Goal: Information Seeking & Learning: Learn about a topic

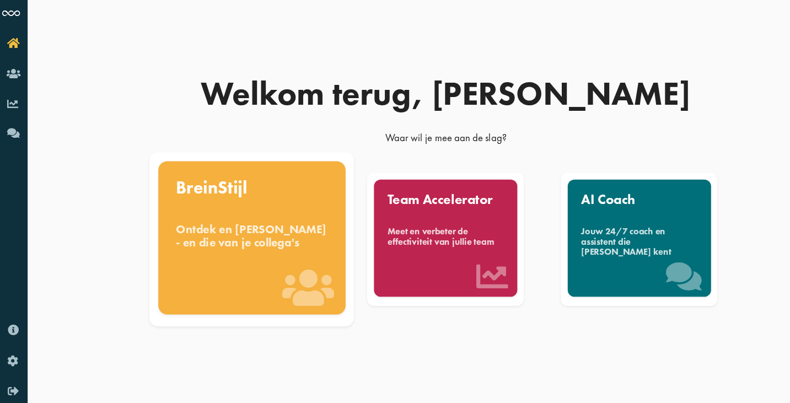
click at [241, 215] on div "Ontdek en [PERSON_NAME] - en die van je collega's" at bounding box center [233, 215] width 138 height 24
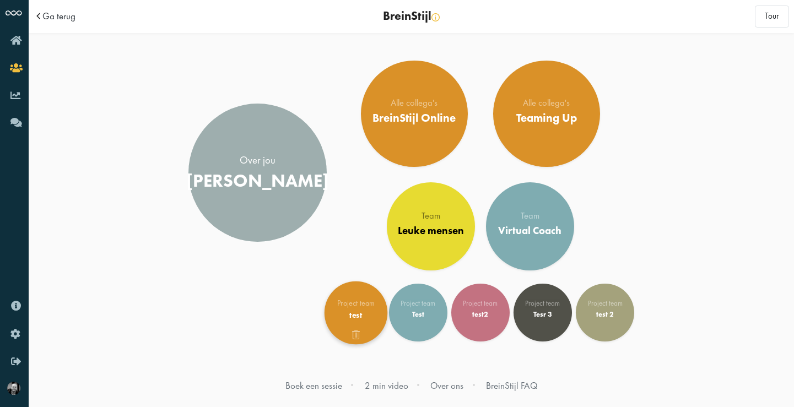
click at [355, 332] on span at bounding box center [356, 332] width 63 height 9
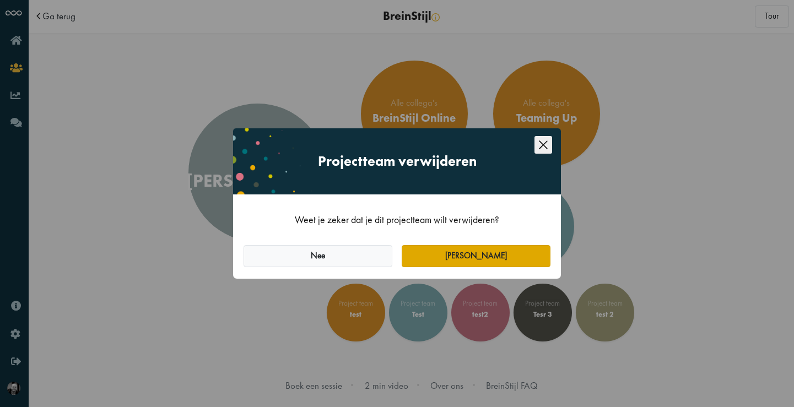
click at [462, 256] on button "Ja" at bounding box center [476, 256] width 149 height 22
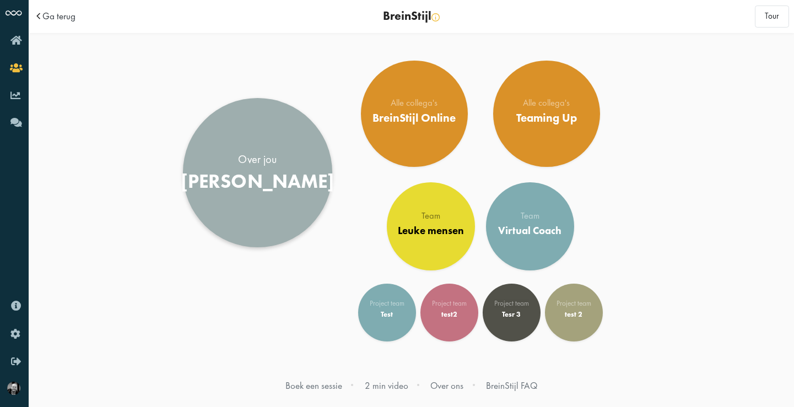
click at [260, 179] on div "Bert" at bounding box center [257, 181] width 154 height 23
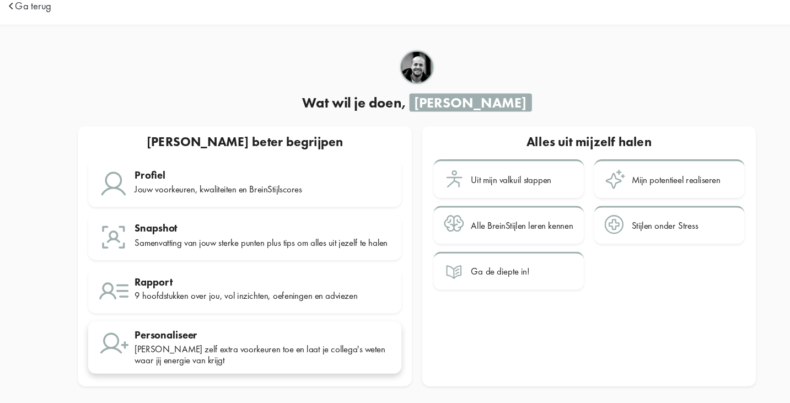
click at [169, 315] on div "Personaliseer" at bounding box center [269, 316] width 234 height 11
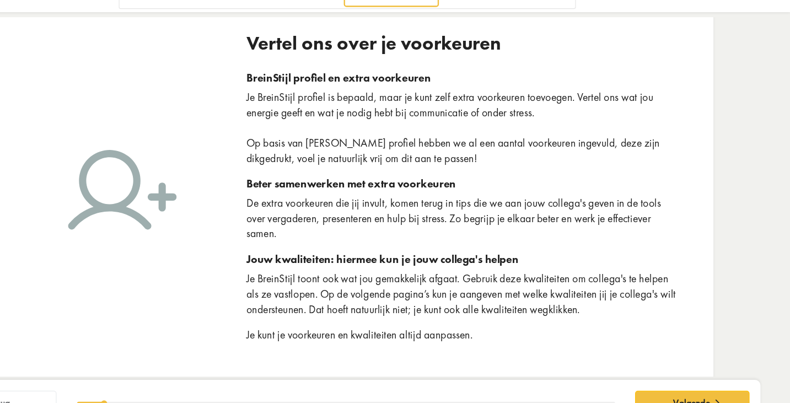
scroll to position [3, 0]
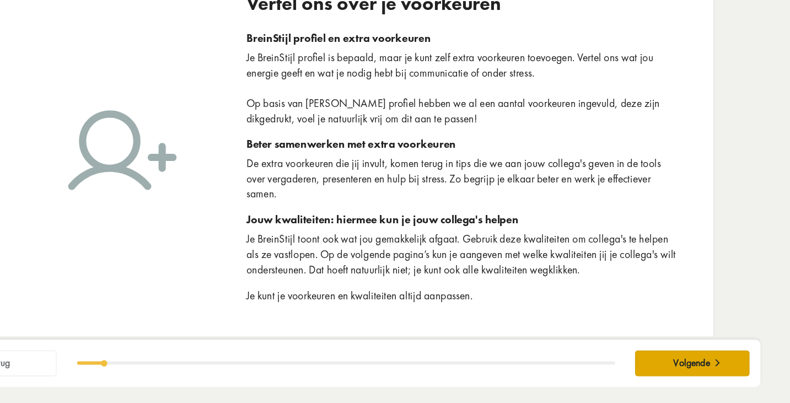
click at [689, 363] on span "Volgende" at bounding box center [704, 368] width 31 height 10
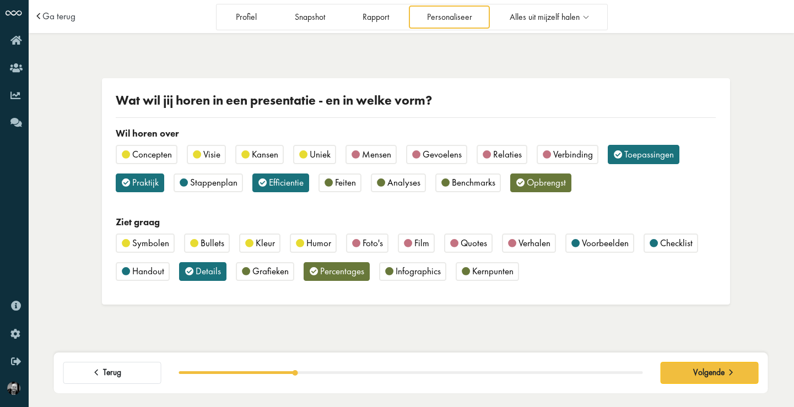
click at [379, 151] on span "Mensen" at bounding box center [376, 154] width 29 height 12
click at [495, 154] on span "Relaties" at bounding box center [507, 154] width 29 height 12
click at [371, 242] on span "Foto's" at bounding box center [373, 243] width 20 height 12
click at [491, 153] on icon at bounding box center [487, 154] width 8 height 11
click at [381, 152] on span "Mensen" at bounding box center [376, 154] width 29 height 12
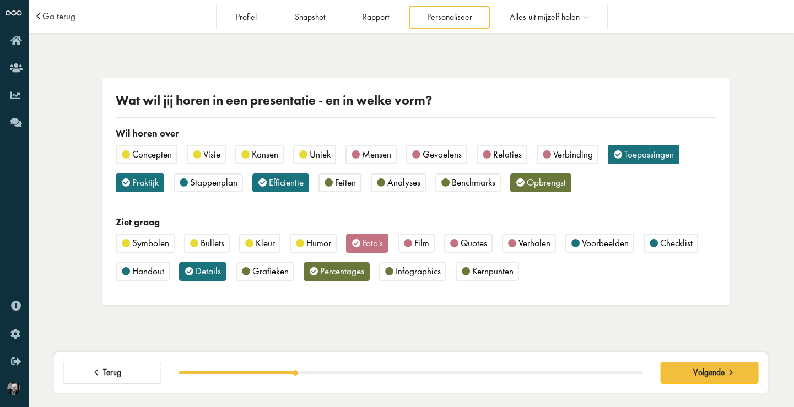
click at [365, 243] on span "Foto's" at bounding box center [373, 243] width 20 height 12
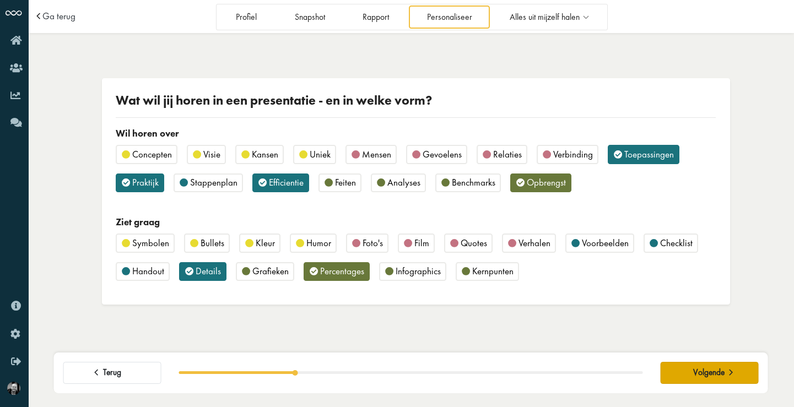
click at [718, 373] on span "Volgende" at bounding box center [708, 372] width 31 height 10
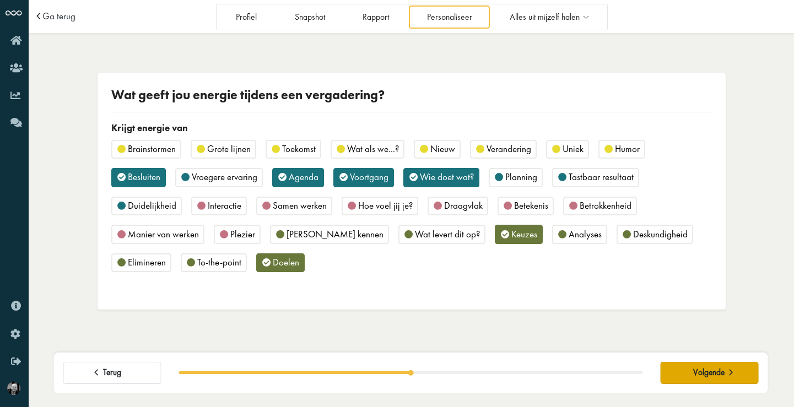
click at [699, 370] on span "Volgende" at bounding box center [708, 372] width 31 height 10
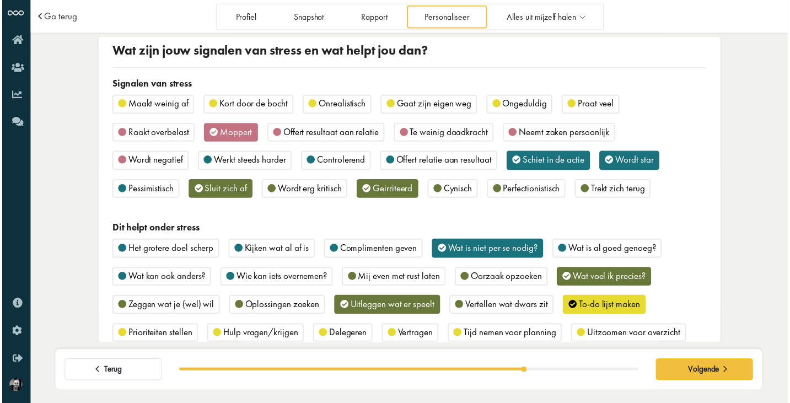
scroll to position [9, 0]
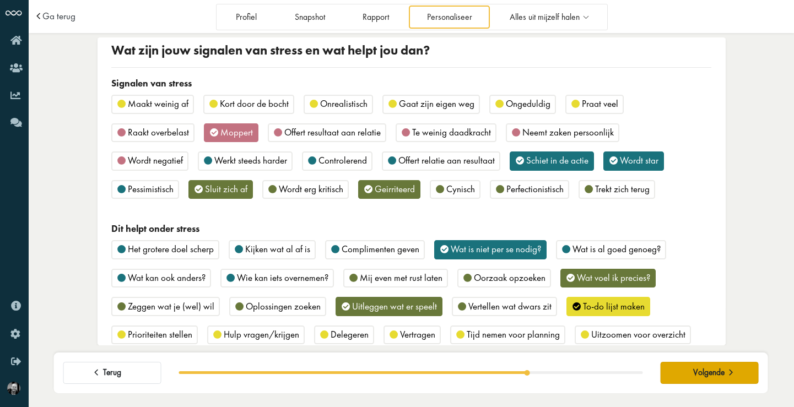
click at [713, 374] on span "Volgende" at bounding box center [708, 372] width 31 height 10
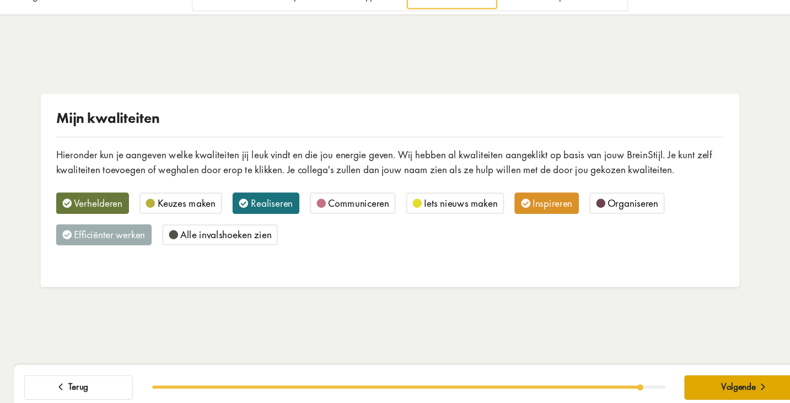
click at [689, 363] on span "Volgende" at bounding box center [704, 368] width 31 height 10
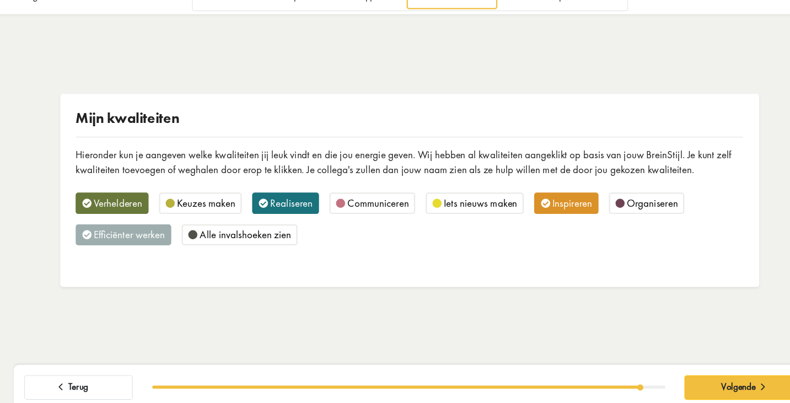
click at [98, 358] on button "Terug" at bounding box center [112, 369] width 98 height 22
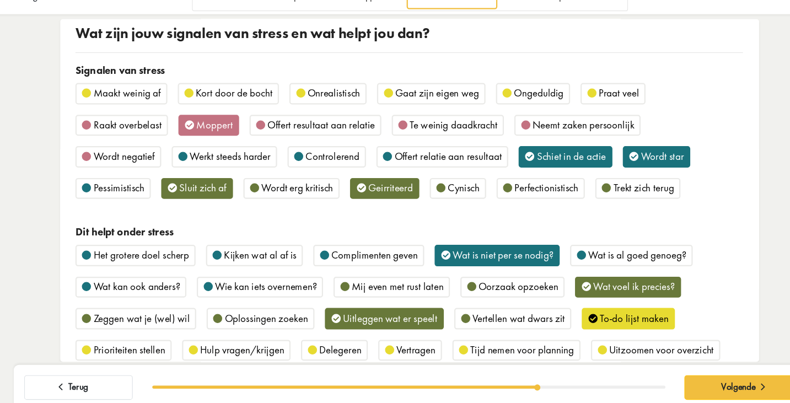
click at [98, 358] on button "Terug" at bounding box center [112, 369] width 98 height 22
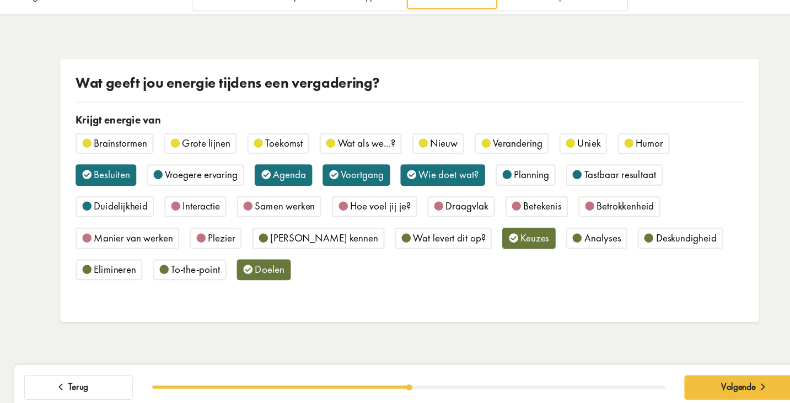
click at [98, 358] on button "Terug" at bounding box center [112, 369] width 98 height 22
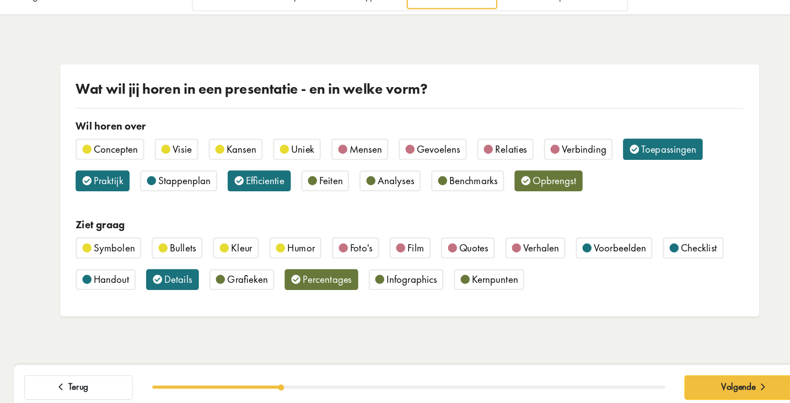
click at [98, 358] on button "Terug" at bounding box center [112, 369] width 98 height 22
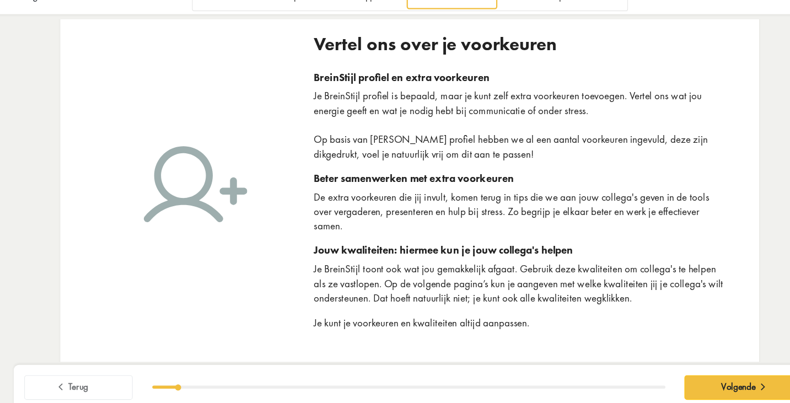
click at [98, 358] on button "Terug" at bounding box center [112, 369] width 98 height 22
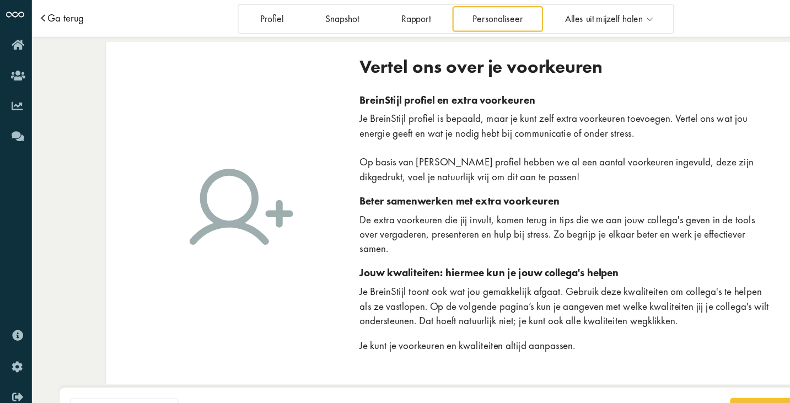
click at [71, 17] on span "Ga terug" at bounding box center [58, 16] width 33 height 9
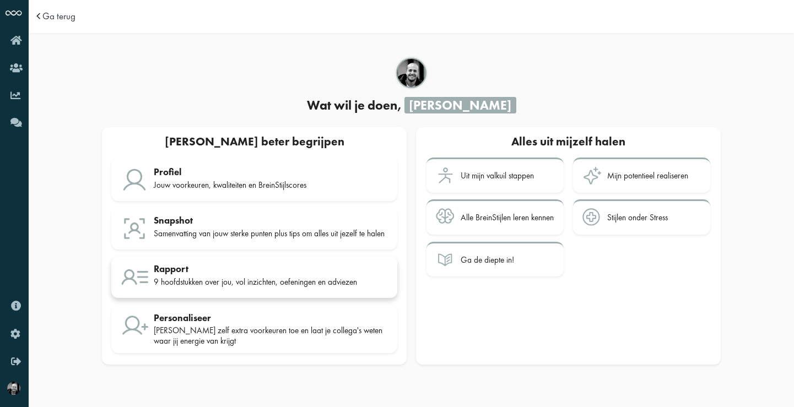
click at [255, 273] on div "Rapport" at bounding box center [271, 268] width 234 height 11
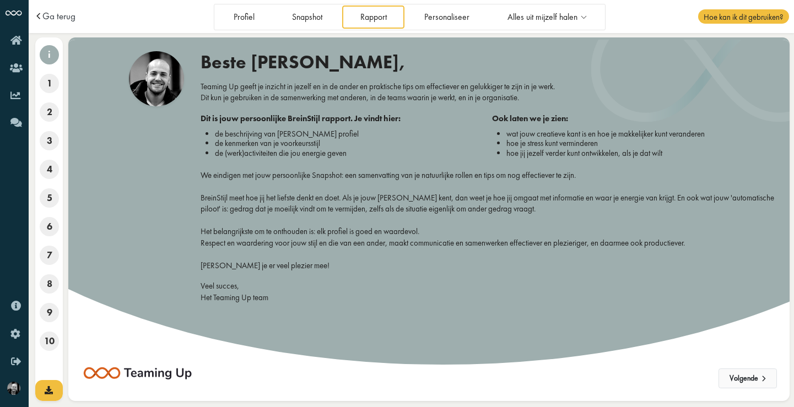
click at [742, 374] on button "Volgende" at bounding box center [747, 379] width 58 height 20
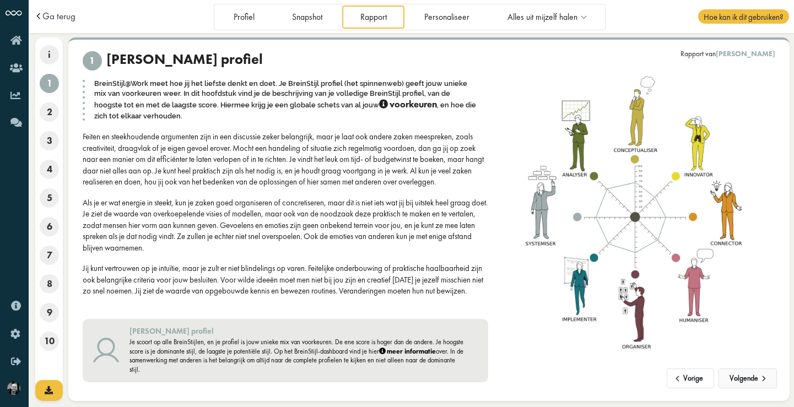
click at [734, 377] on button "Volgende" at bounding box center [747, 379] width 58 height 20
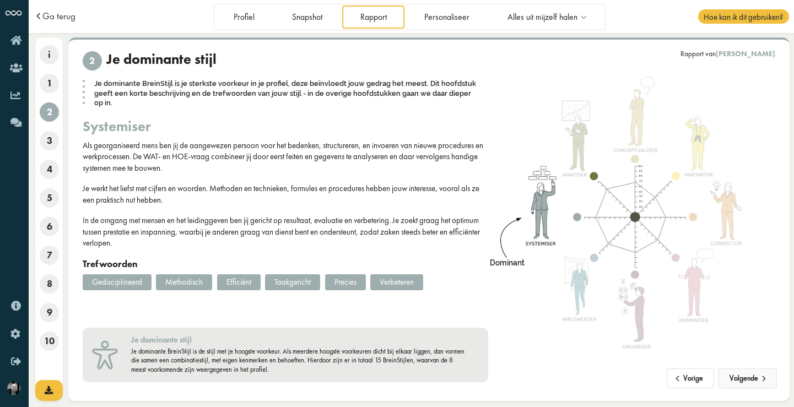
click at [744, 376] on button "Volgende" at bounding box center [747, 379] width 58 height 20
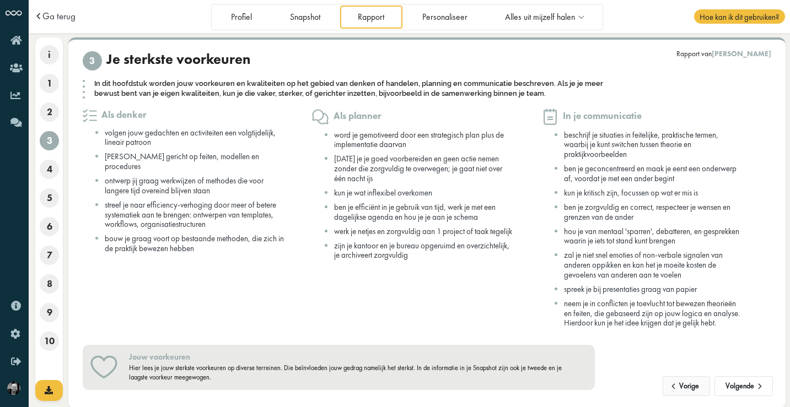
click at [693, 381] on button "Vorige" at bounding box center [686, 386] width 48 height 20
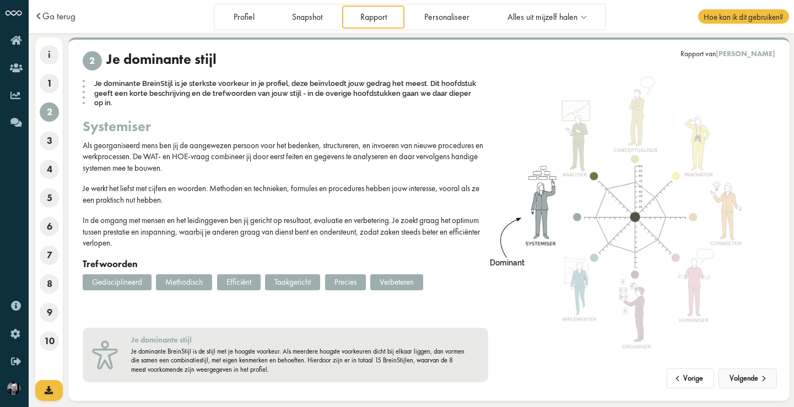
click at [750, 379] on button "Volgende" at bounding box center [747, 379] width 58 height 20
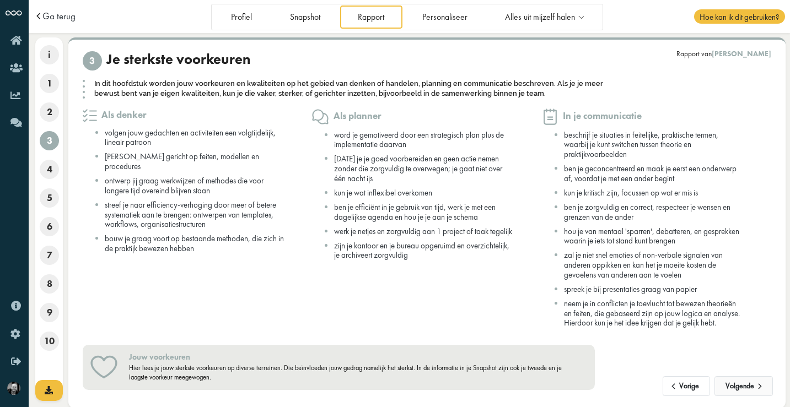
click at [729, 386] on button "Volgende" at bounding box center [743, 386] width 58 height 20
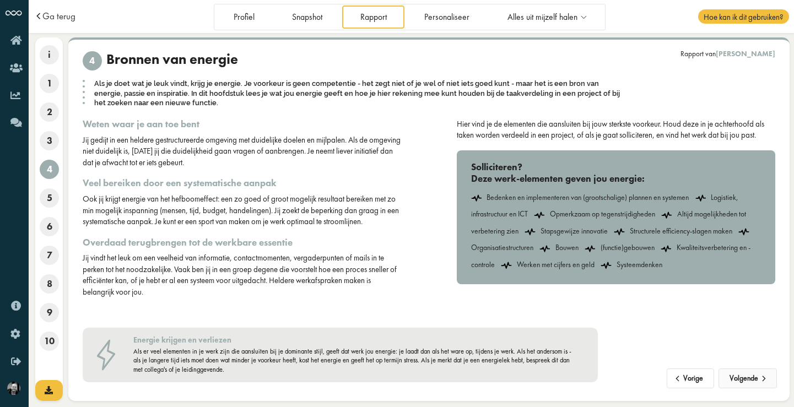
click at [731, 376] on button "Volgende" at bounding box center [747, 379] width 58 height 20
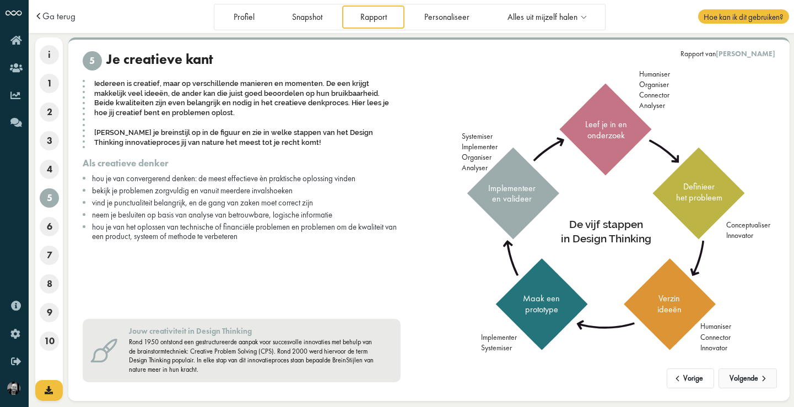
click at [742, 377] on button "Volgende" at bounding box center [747, 379] width 58 height 20
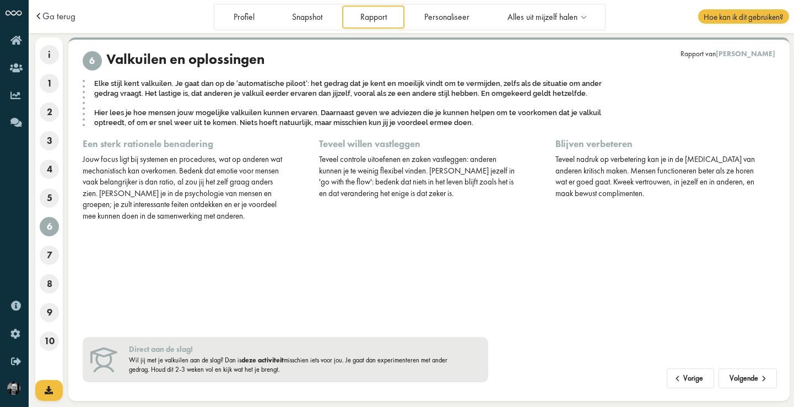
click at [734, 389] on div "Vorige Volgende Rapport van Bert Luidijk 6 Valkuilen en oplossingen Elke stijl …" at bounding box center [428, 219] width 721 height 364
click at [741, 377] on button "Volgende" at bounding box center [747, 379] width 58 height 20
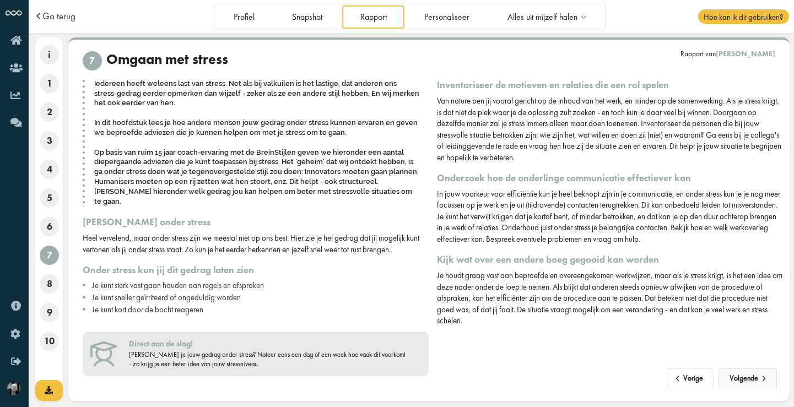
click at [743, 377] on button "Volgende" at bounding box center [747, 379] width 58 height 20
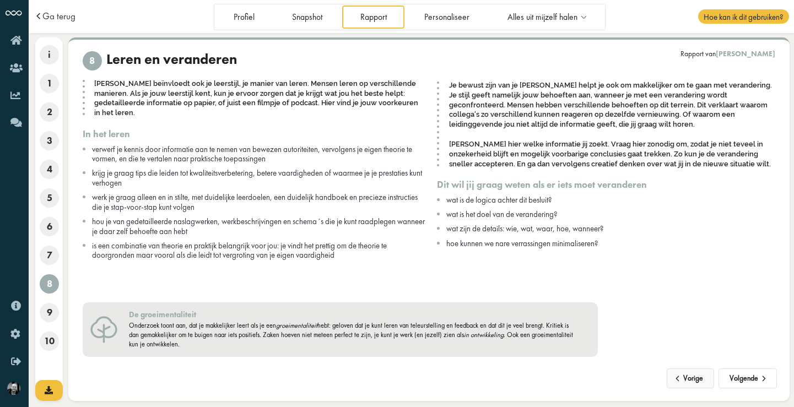
click at [683, 379] on button "Vorige" at bounding box center [691, 379] width 48 height 20
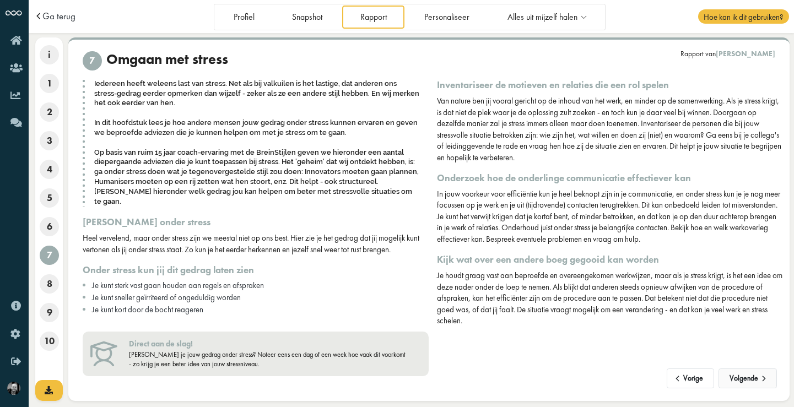
click at [744, 377] on button "Volgende" at bounding box center [747, 379] width 58 height 20
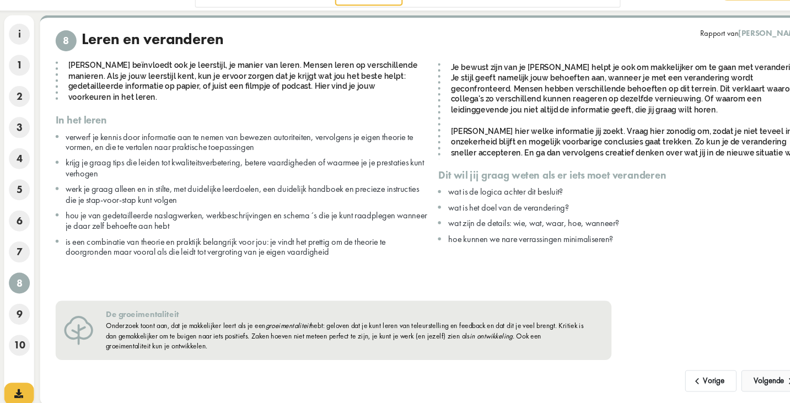
click at [714, 364] on button "Volgende" at bounding box center [743, 374] width 58 height 20
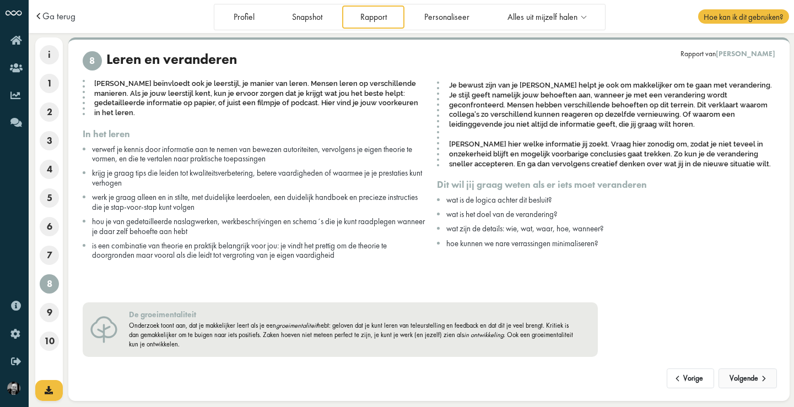
click at [753, 380] on button "Volgende" at bounding box center [747, 379] width 58 height 20
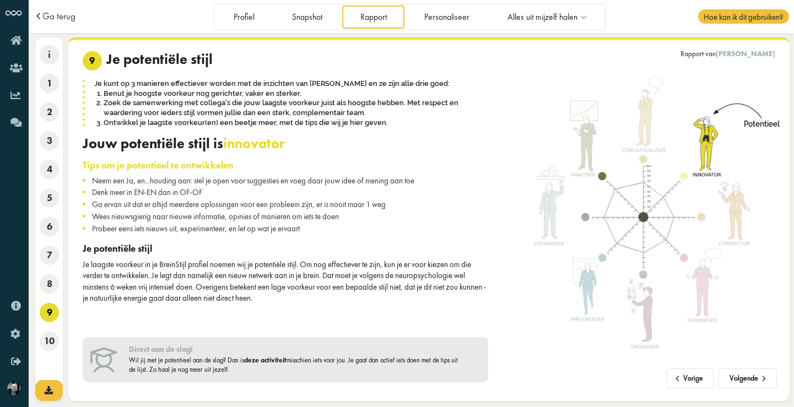
click at [276, 358] on link "deze activiteit" at bounding box center [265, 360] width 42 height 9
click at [583, 17] on icon at bounding box center [583, 17] width 13 height 9
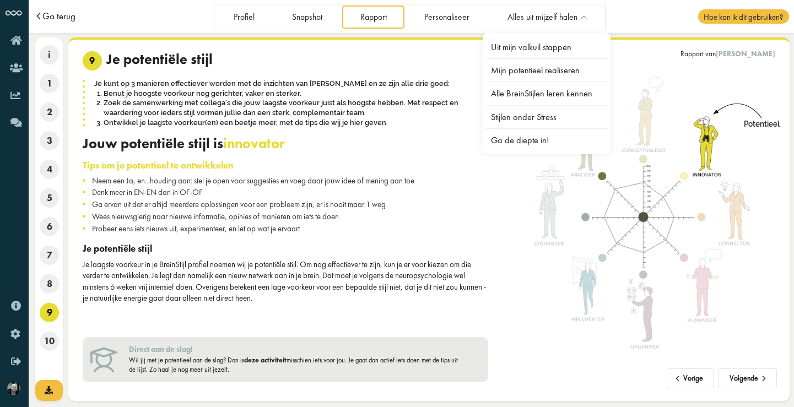
click at [64, 16] on span "Ga terug" at bounding box center [58, 16] width 33 height 9
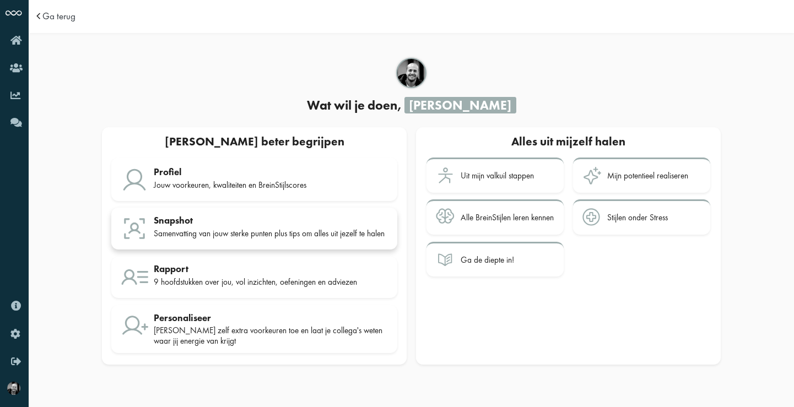
click at [310, 224] on div "Snapshot" at bounding box center [271, 220] width 234 height 11
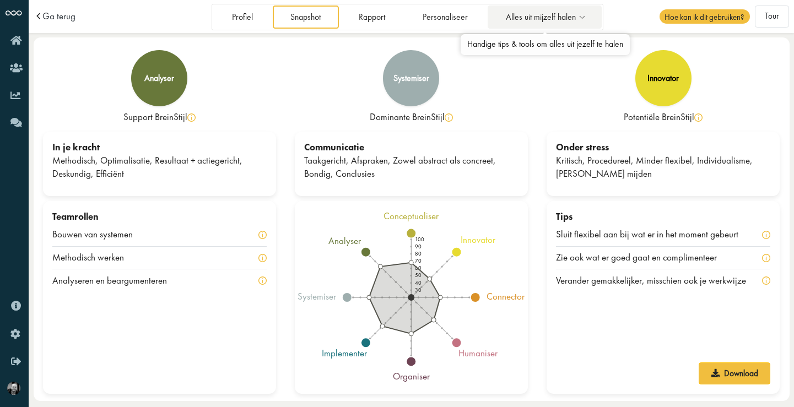
click at [542, 15] on span "Alles uit mijzelf halen" at bounding box center [541, 17] width 70 height 9
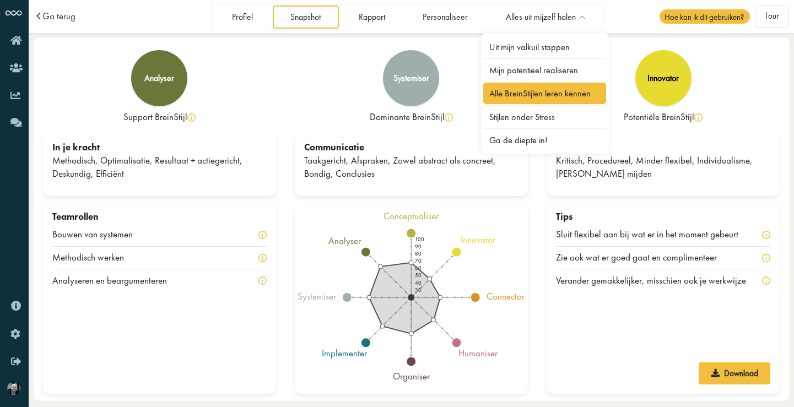
click at [536, 94] on link "Alle BreinStijlen leren kennen" at bounding box center [544, 93] width 123 height 21
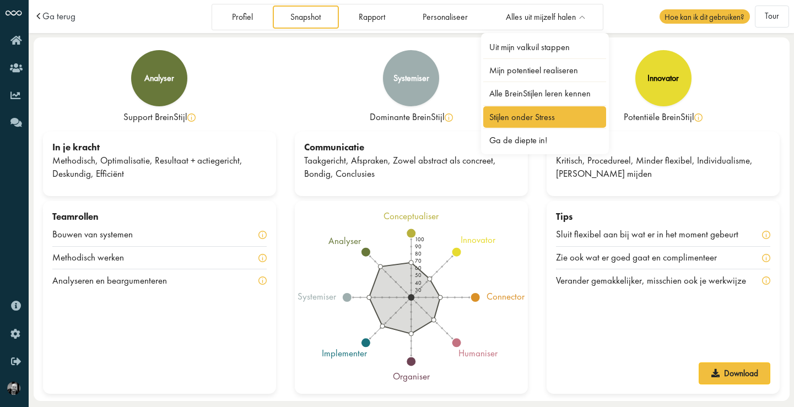
click at [500, 113] on link "Stijlen onder Stress" at bounding box center [544, 116] width 123 height 21
click at [57, 24] on td "Ga terug" at bounding box center [123, 16] width 178 height 33
click at [59, 18] on span "Ga terug" at bounding box center [58, 16] width 33 height 9
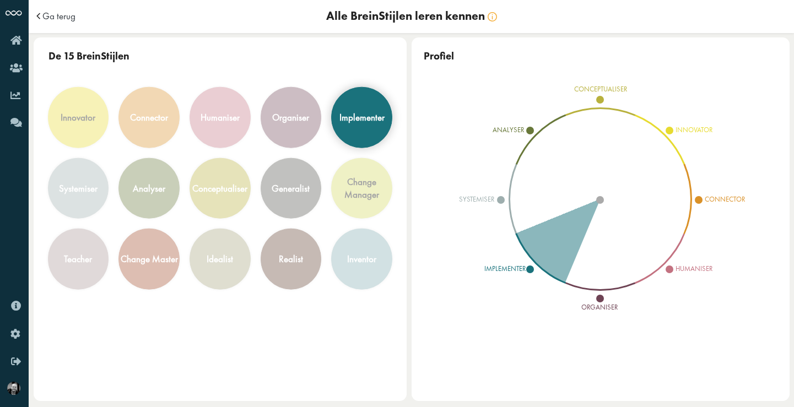
click at [366, 117] on div "implementer" at bounding box center [361, 117] width 45 height 13
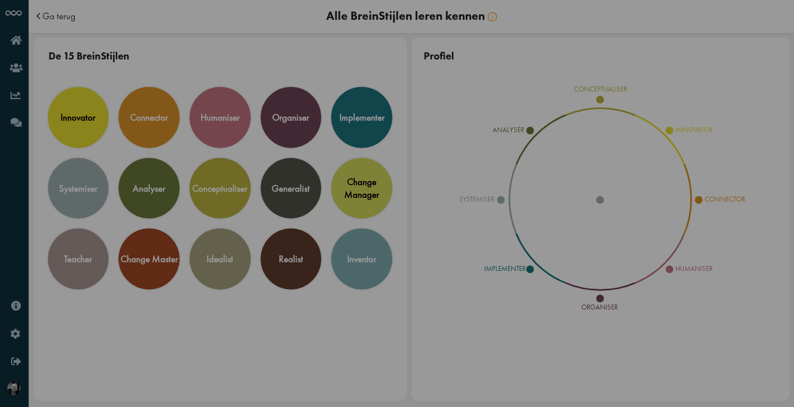
click at [627, 38] on icon "Close this dialog" at bounding box center [627, 36] width 18 height 18
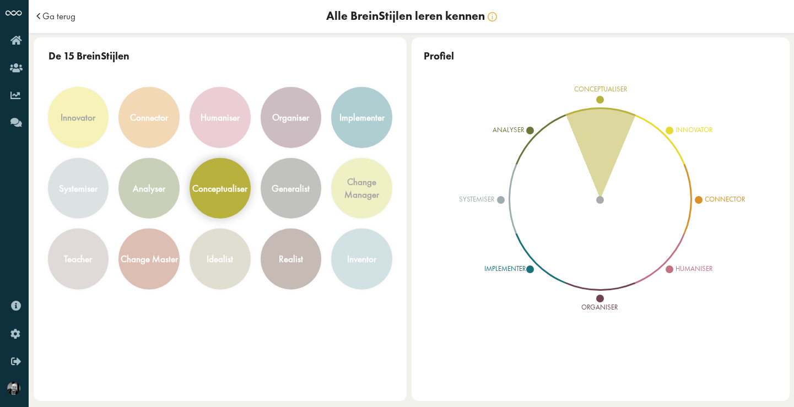
click at [228, 187] on div "conceptualiser" at bounding box center [219, 188] width 55 height 13
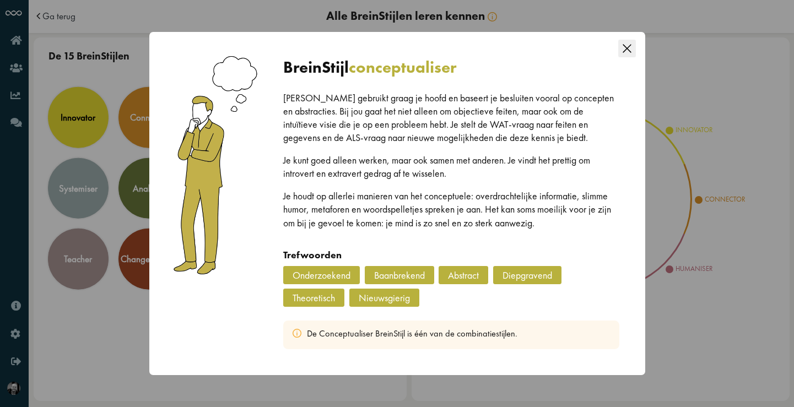
click at [625, 48] on icon "Close this dialog" at bounding box center [627, 49] width 18 height 18
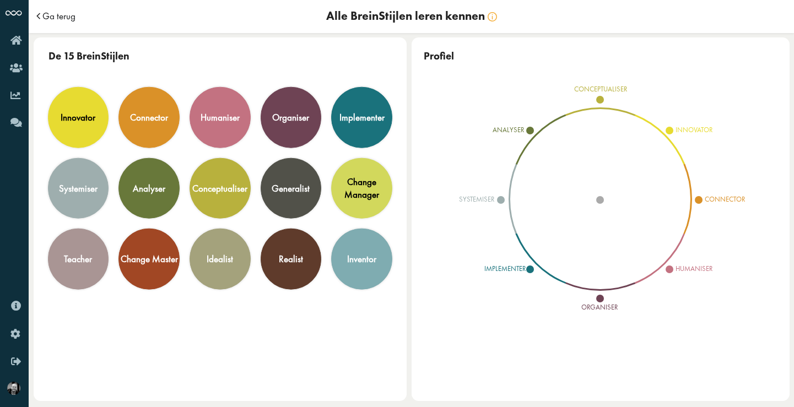
click at [69, 19] on span "Ga terug" at bounding box center [58, 16] width 33 height 9
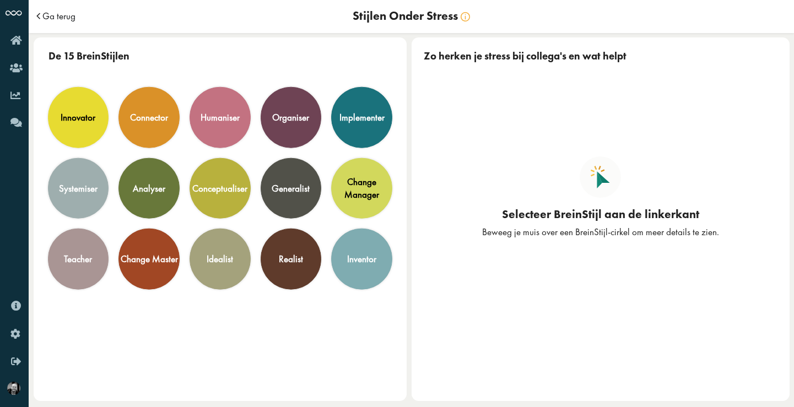
click at [63, 16] on span "Ga terug" at bounding box center [58, 16] width 33 height 9
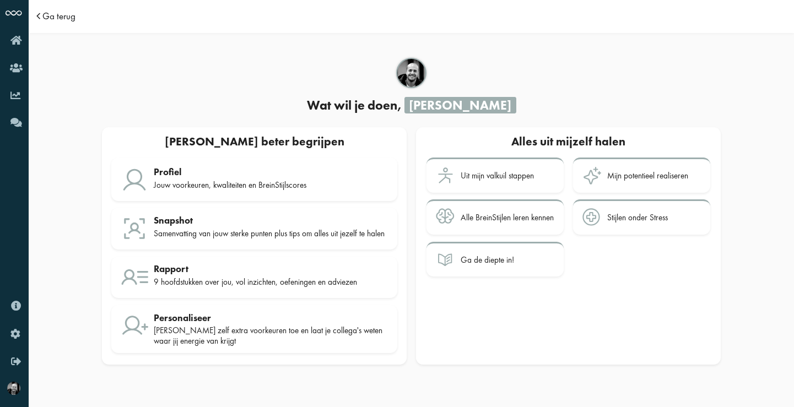
click at [69, 19] on span "Ga terug" at bounding box center [58, 16] width 33 height 9
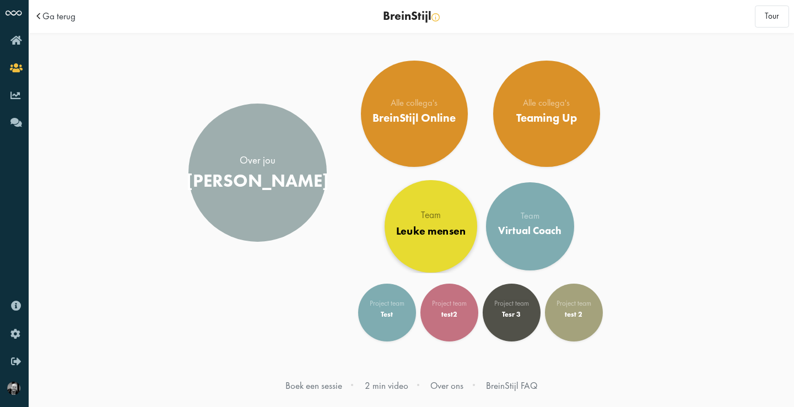
click at [434, 242] on div "Team Leuke mensen" at bounding box center [430, 226] width 69 height 31
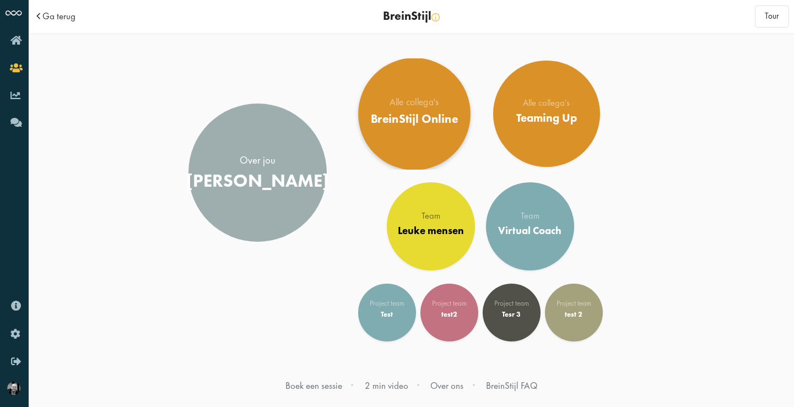
click at [431, 118] on div "BreinStijl Online" at bounding box center [415, 118] width 88 height 14
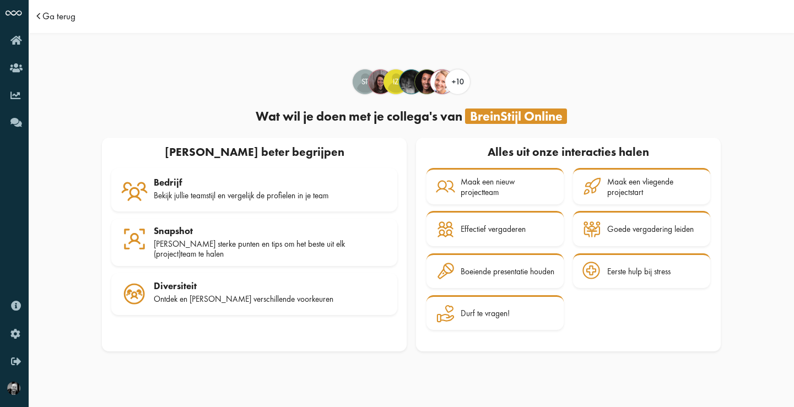
click at [67, 18] on span "Ga terug" at bounding box center [58, 16] width 33 height 9
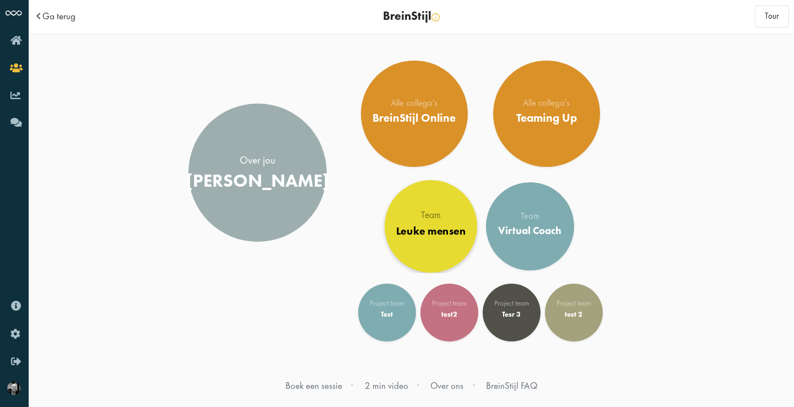
click at [439, 232] on div "Leuke mensen" at bounding box center [430, 231] width 69 height 13
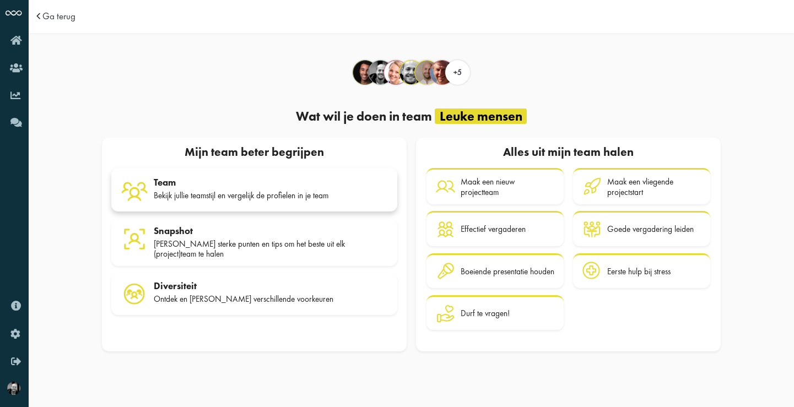
click at [299, 188] on div "Team Bekijk jullie teamstijl en vergelijk de profielen in je team" at bounding box center [271, 191] width 234 height 28
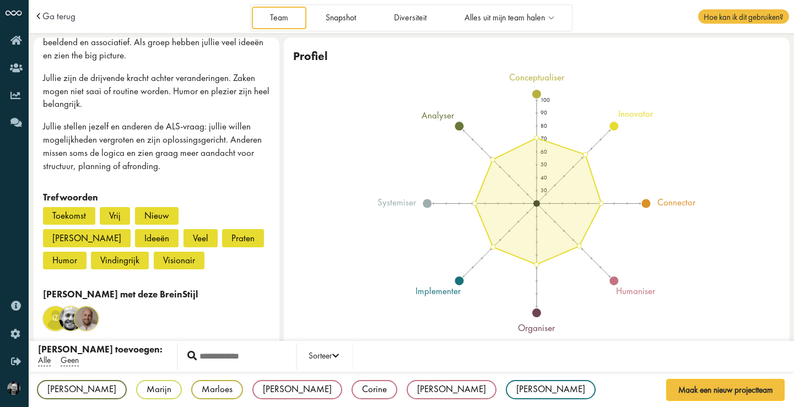
scroll to position [305, 0]
click at [43, 360] on span "Alle" at bounding box center [44, 361] width 13 height 12
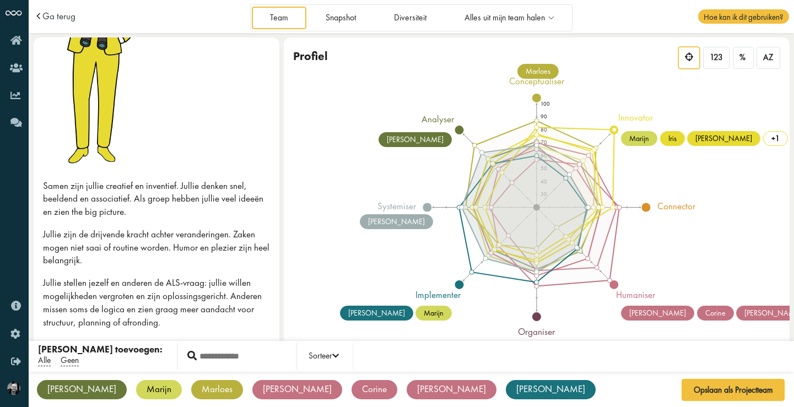
scroll to position [151, 0]
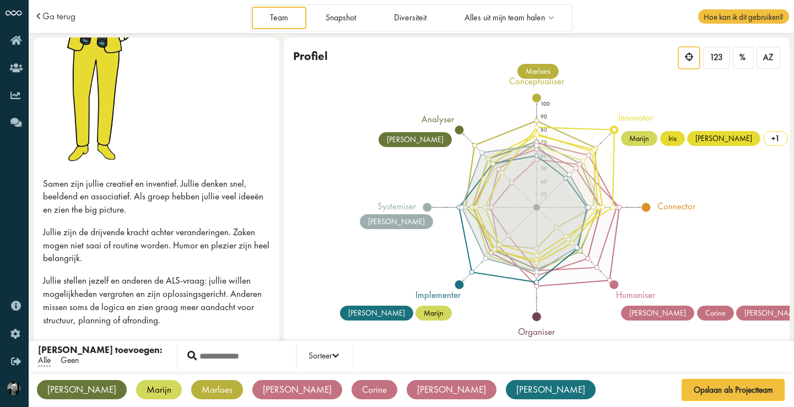
click at [72, 356] on span "Geen" at bounding box center [70, 361] width 18 height 12
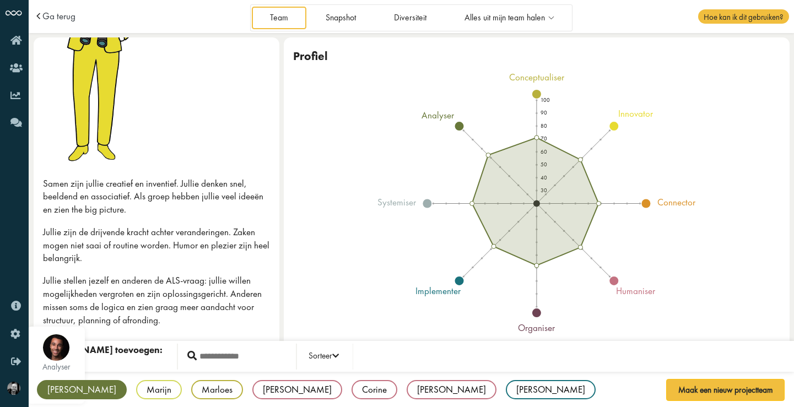
click at [63, 387] on div "[PERSON_NAME]" at bounding box center [82, 389] width 90 height 19
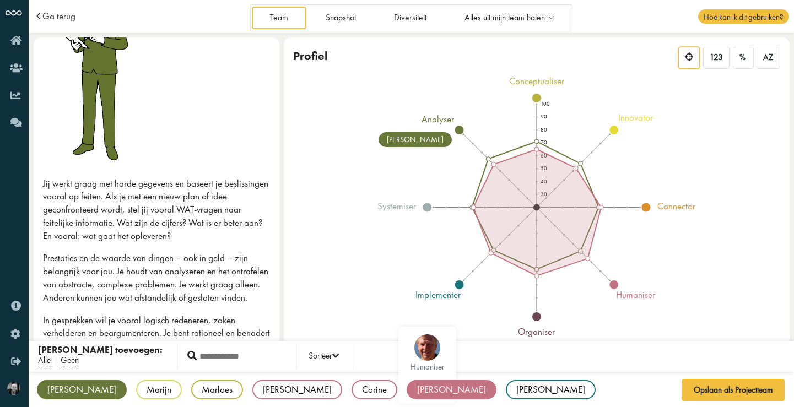
click at [407, 386] on div "[PERSON_NAME]" at bounding box center [452, 389] width 90 height 19
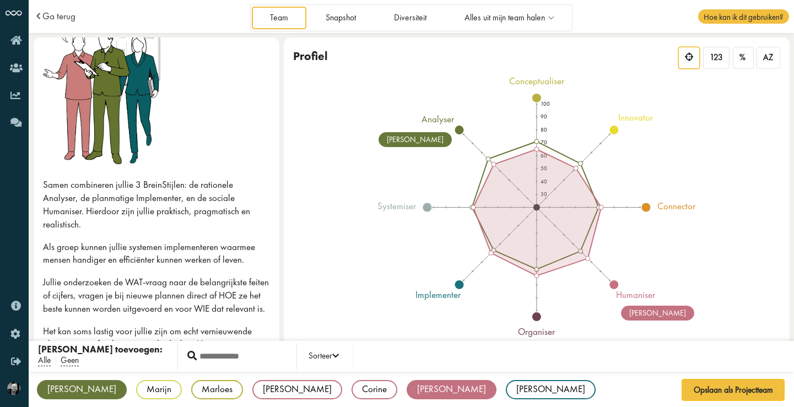
scroll to position [50, 0]
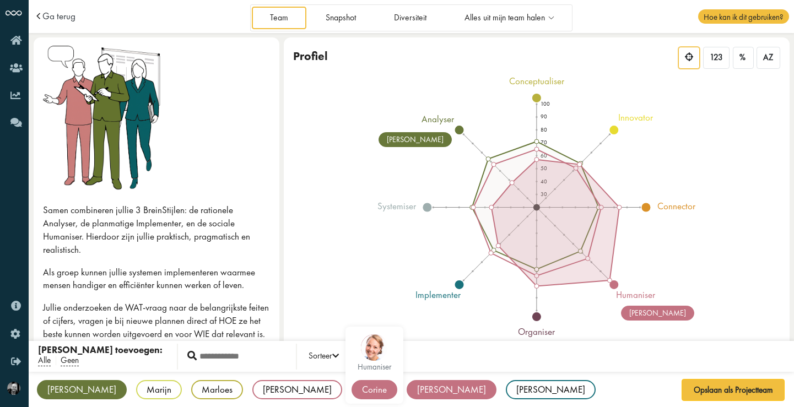
click at [352, 391] on div "Corine" at bounding box center [375, 389] width 46 height 19
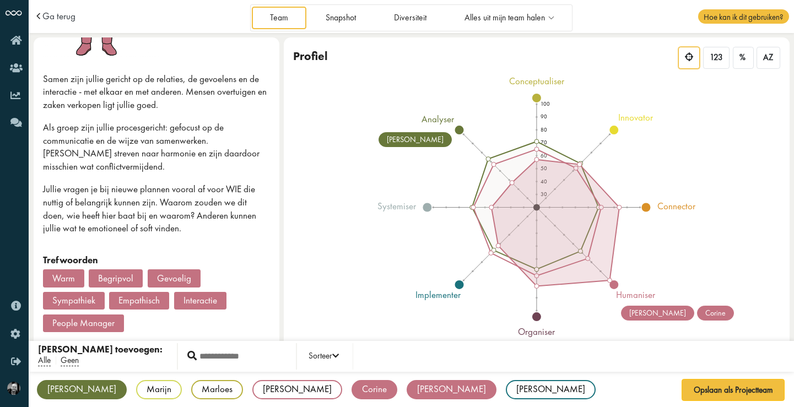
scroll to position [0, 0]
click at [718, 388] on button "Opslaan als Projectteam" at bounding box center [734, 390] width 104 height 22
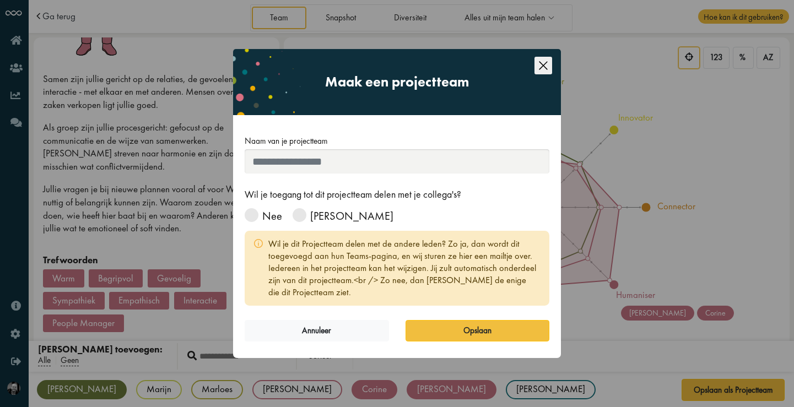
click at [543, 68] on icon "Close this dialog" at bounding box center [543, 66] width 18 height 18
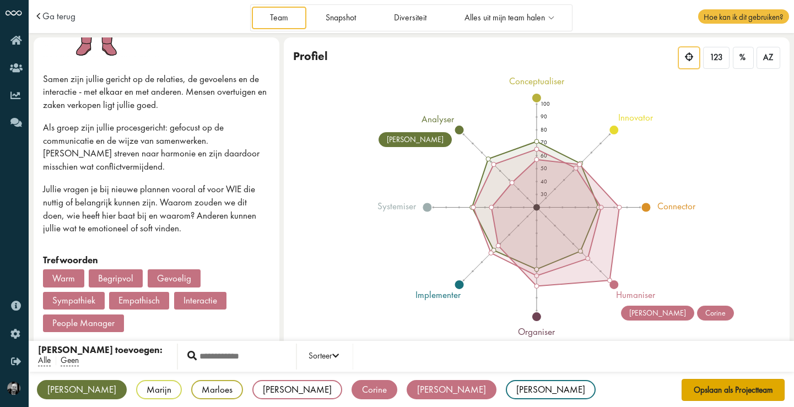
click at [729, 390] on button "Opslaan als Projectteam" at bounding box center [734, 390] width 104 height 22
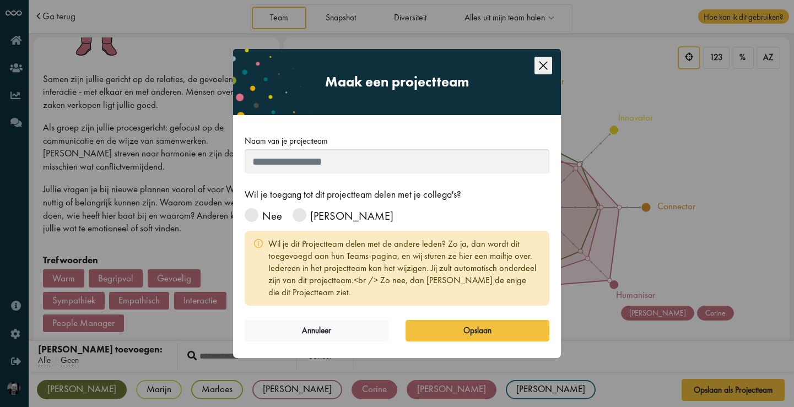
click at [384, 167] on input "Naam van je projectteam" at bounding box center [397, 161] width 305 height 24
type input "****"
click at [545, 67] on icon "Close this dialog" at bounding box center [543, 66] width 18 height 18
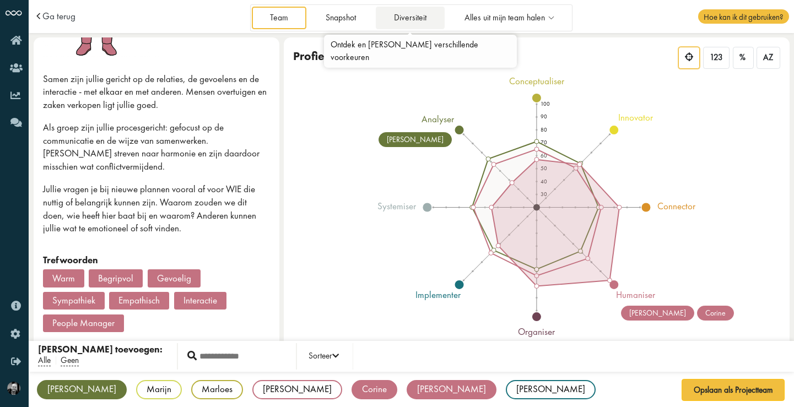
click at [415, 18] on link "Diversiteit" at bounding box center [410, 18] width 68 height 23
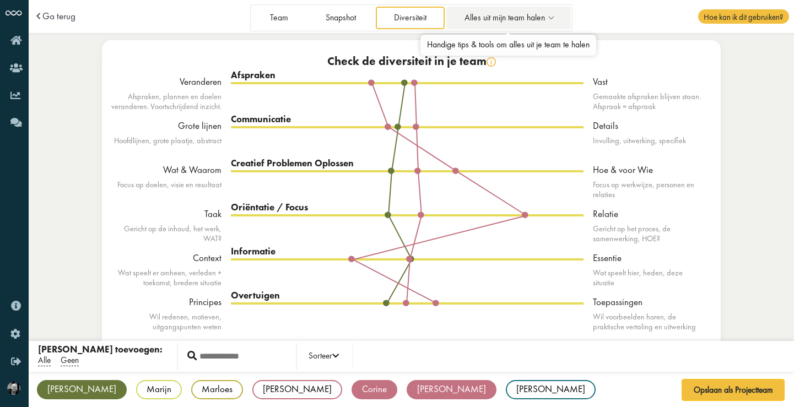
click at [522, 20] on span "Alles uit mijn team halen" at bounding box center [504, 17] width 80 height 9
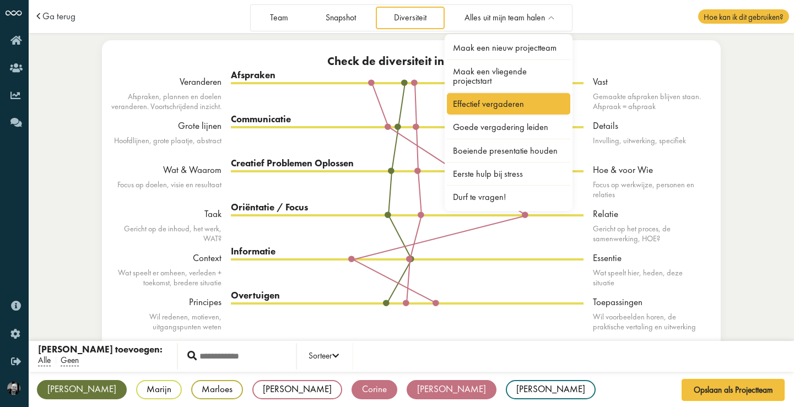
click at [504, 104] on link "Effectief vergaderen" at bounding box center [508, 103] width 123 height 21
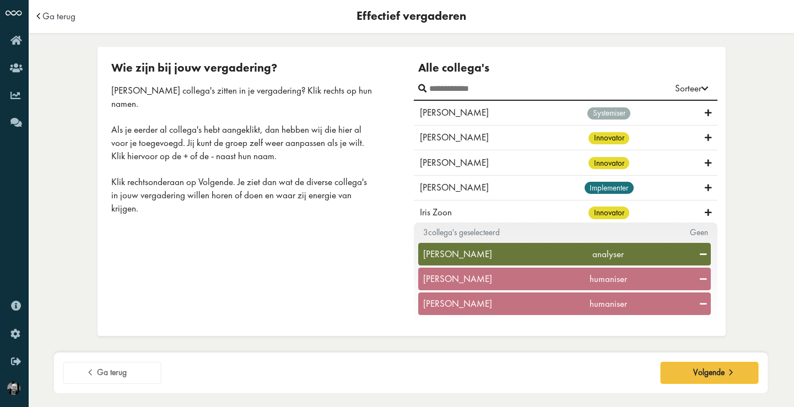
click at [695, 234] on span "Geen" at bounding box center [699, 233] width 18 height 12
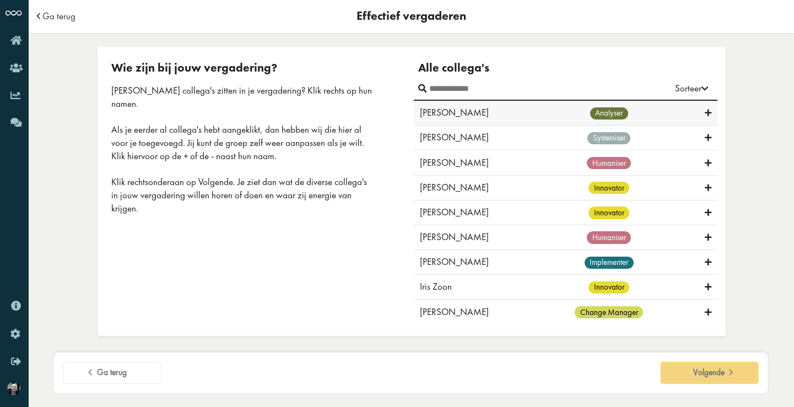
click at [705, 113] on icon at bounding box center [708, 113] width 7 height 10
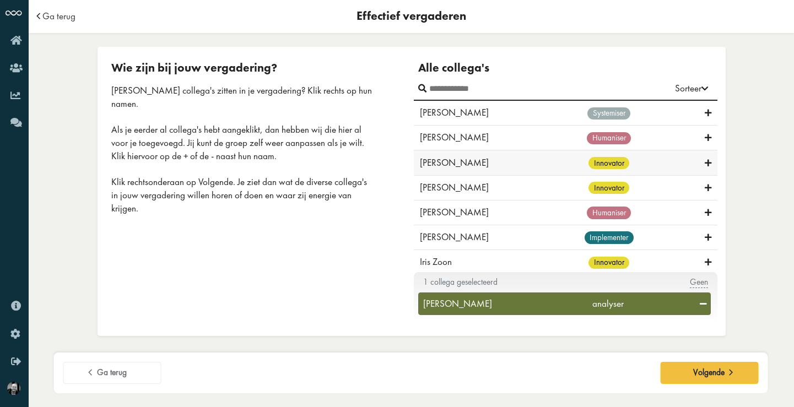
click at [701, 154] on div "[PERSON_NAME] innovator" at bounding box center [566, 162] width 304 height 25
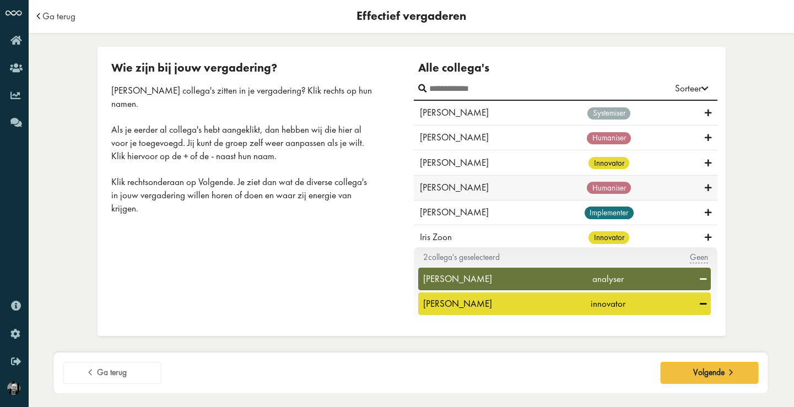
click at [705, 187] on icon at bounding box center [708, 188] width 7 height 10
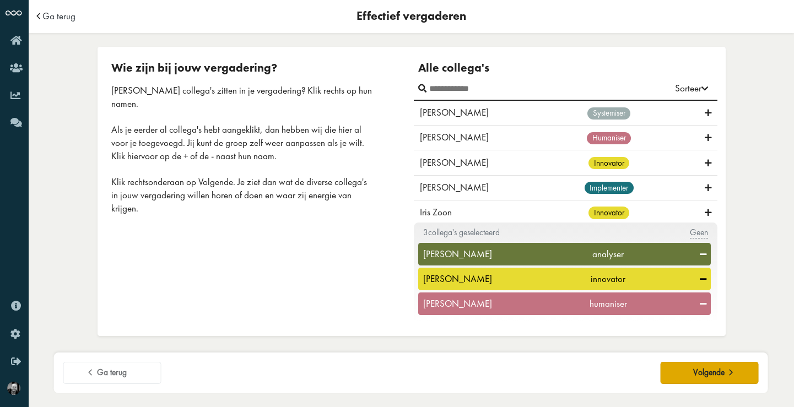
click at [709, 373] on span "Volgende" at bounding box center [708, 372] width 31 height 10
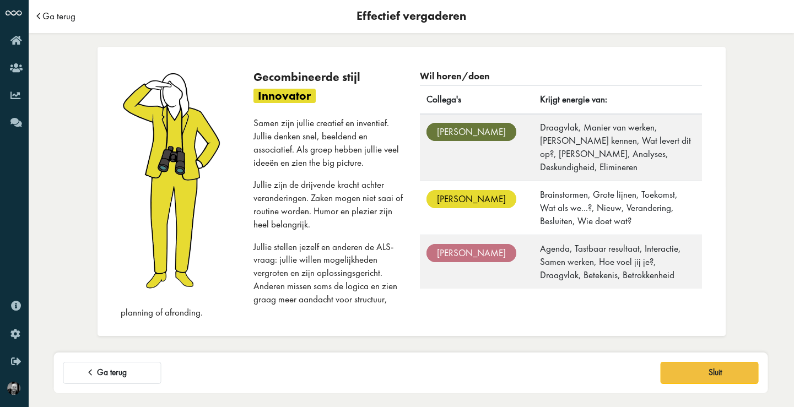
click at [57, 19] on span "Ga terug" at bounding box center [58, 16] width 33 height 9
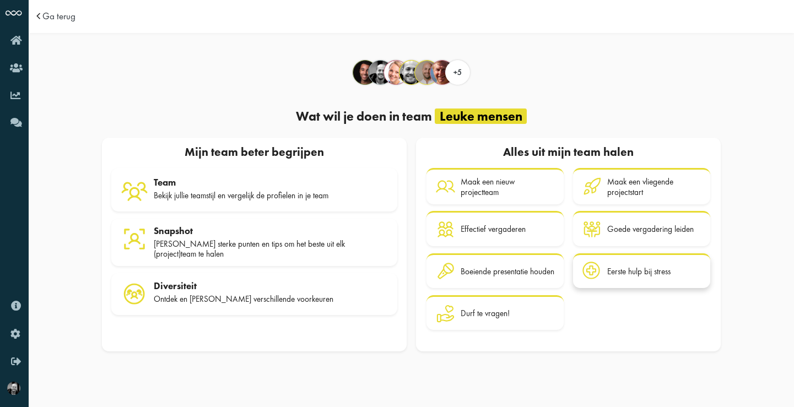
click at [628, 271] on div "Eerste hulp bij stress" at bounding box center [638, 272] width 63 height 10
click at [504, 306] on div "Durf te vragen!" at bounding box center [508, 313] width 94 height 19
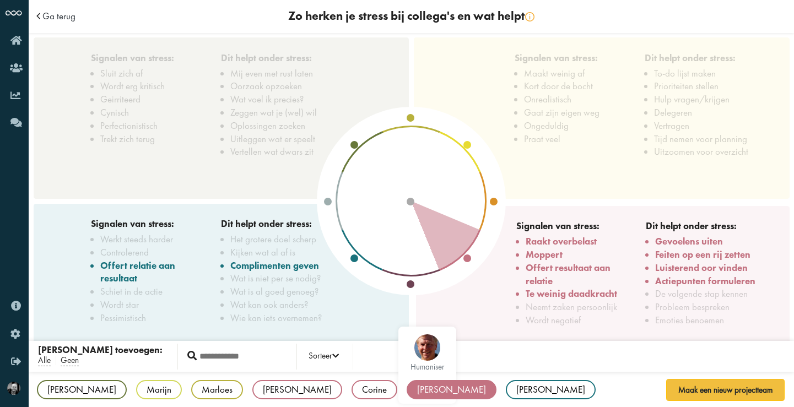
click at [407, 388] on div "[PERSON_NAME]" at bounding box center [452, 389] width 90 height 19
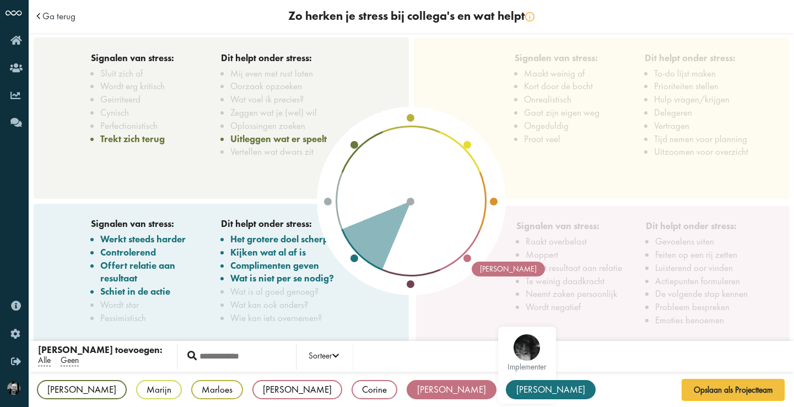
click at [506, 387] on div "[PERSON_NAME]" at bounding box center [551, 389] width 90 height 19
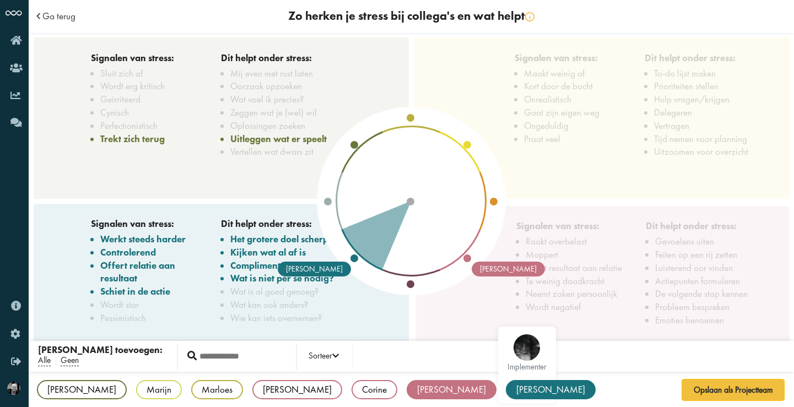
click at [506, 384] on div "[PERSON_NAME]" at bounding box center [551, 389] width 90 height 19
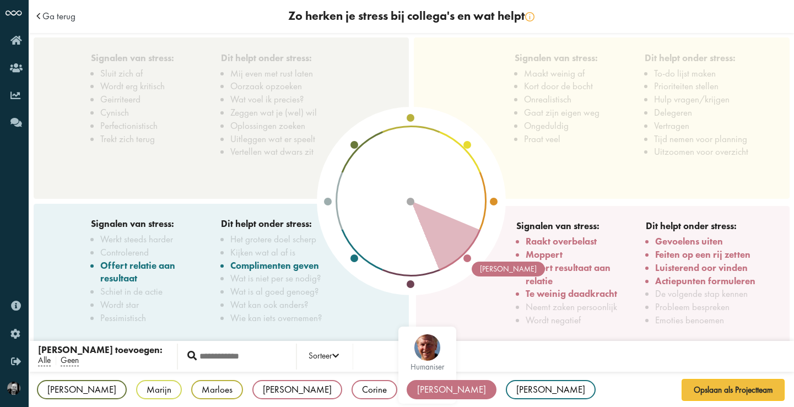
click at [407, 390] on div "[PERSON_NAME]" at bounding box center [452, 389] width 90 height 19
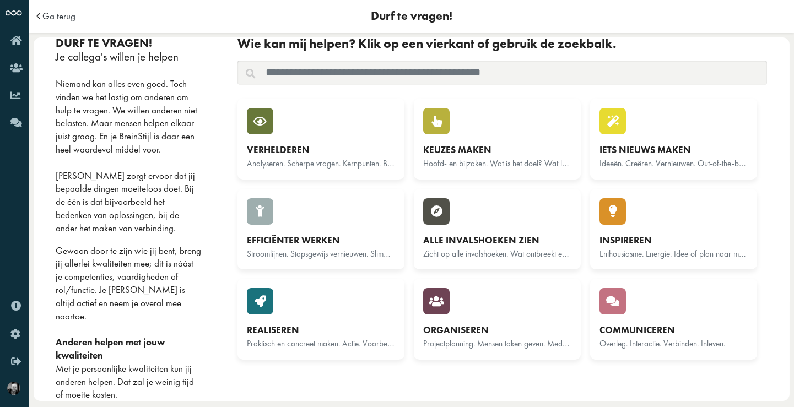
scroll to position [10, 0]
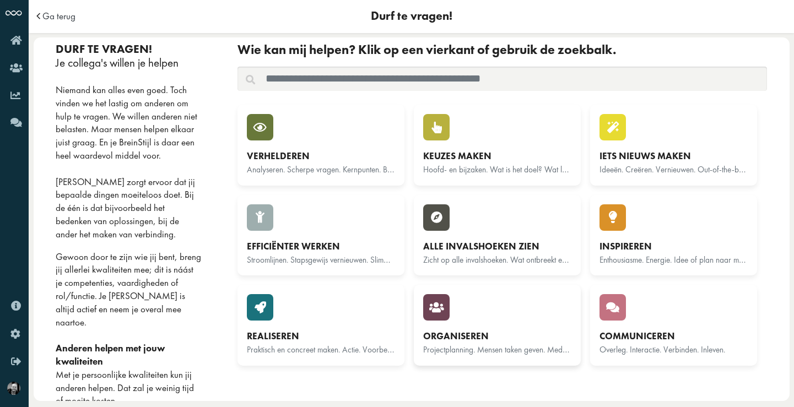
click at [496, 309] on div "Organiseren Projectplanning. Mensen taken geven. Medewerking. Klachtbehandeling." at bounding box center [497, 325] width 148 height 62
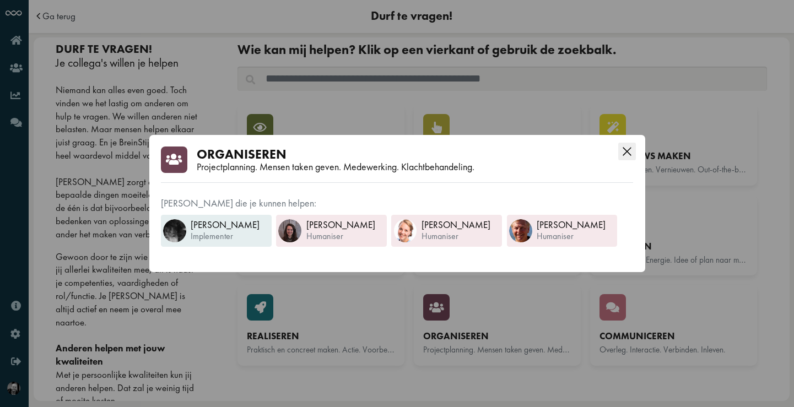
click at [628, 152] on icon "Close this dialog" at bounding box center [627, 151] width 8 height 8
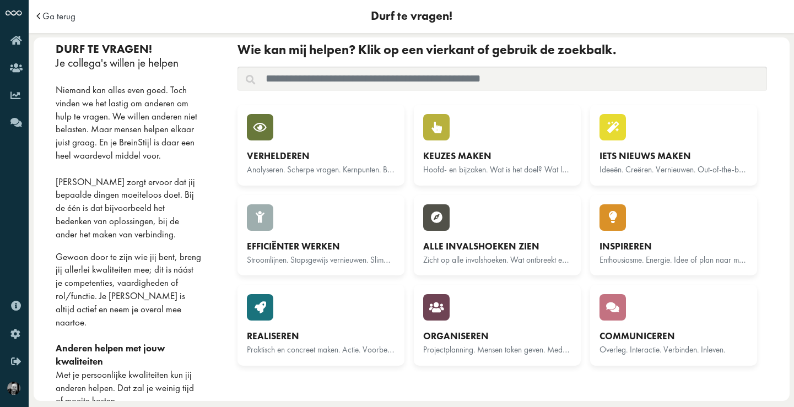
click at [527, 72] on input "text" at bounding box center [501, 79] width 529 height 24
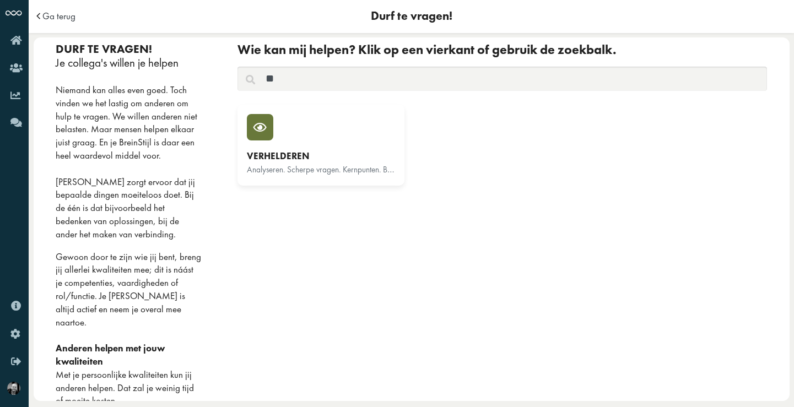
type input "*"
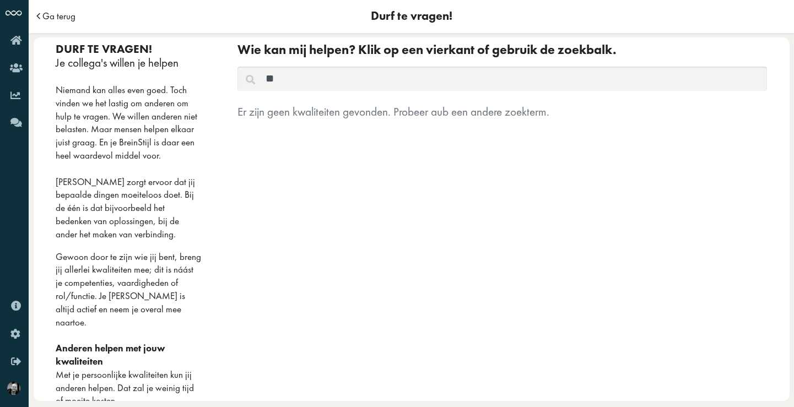
type input "*"
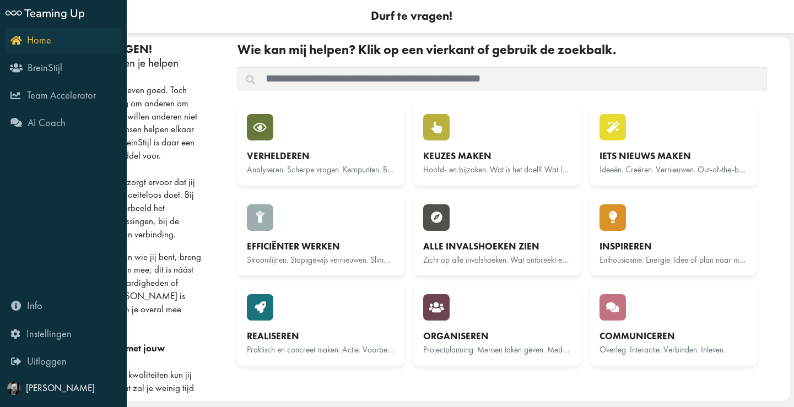
click at [40, 42] on span "Home" at bounding box center [39, 40] width 24 height 13
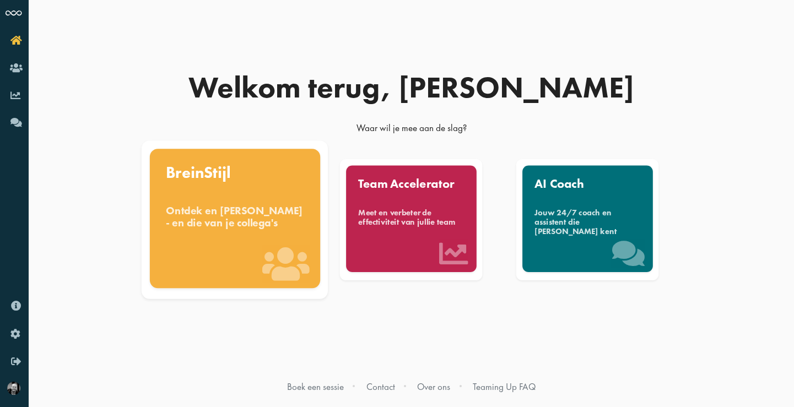
click at [196, 245] on div "BreinStijl Ontdek en benut jouw denkstijl - en die van je collega's" at bounding box center [235, 218] width 170 height 139
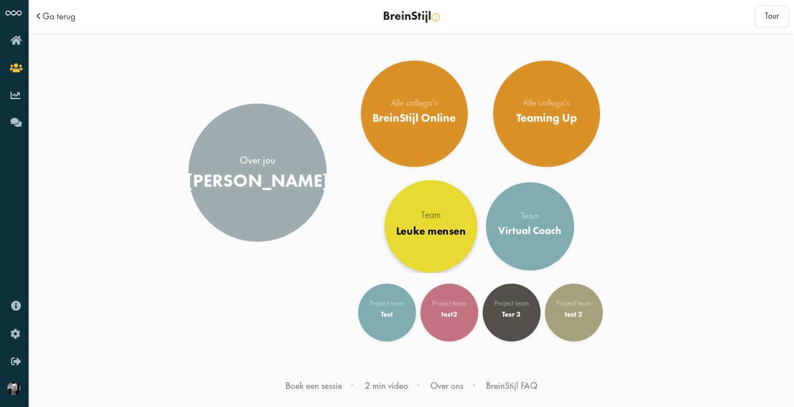
click at [419, 231] on div "Leuke mensen" at bounding box center [430, 231] width 69 height 13
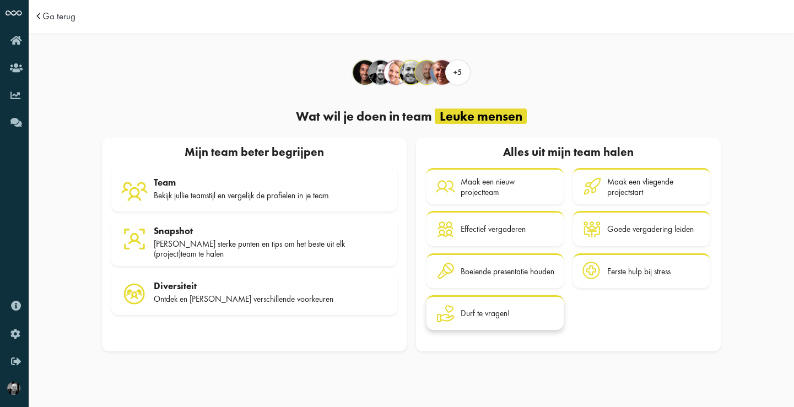
click at [528, 309] on div "Durf te vragen!" at bounding box center [508, 313] width 94 height 19
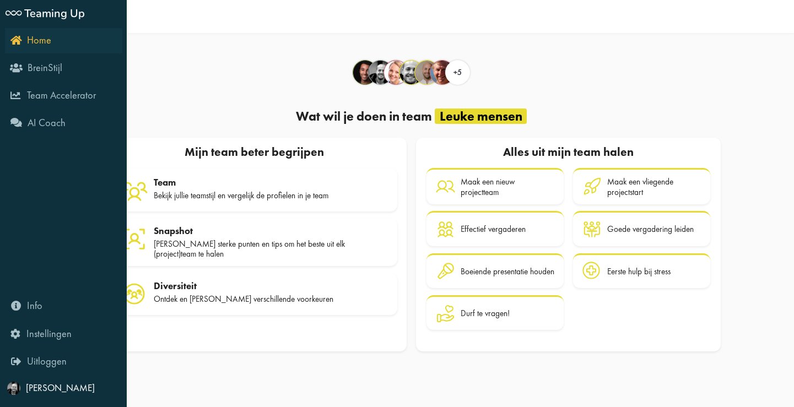
click at [37, 43] on span "Home" at bounding box center [39, 40] width 24 height 13
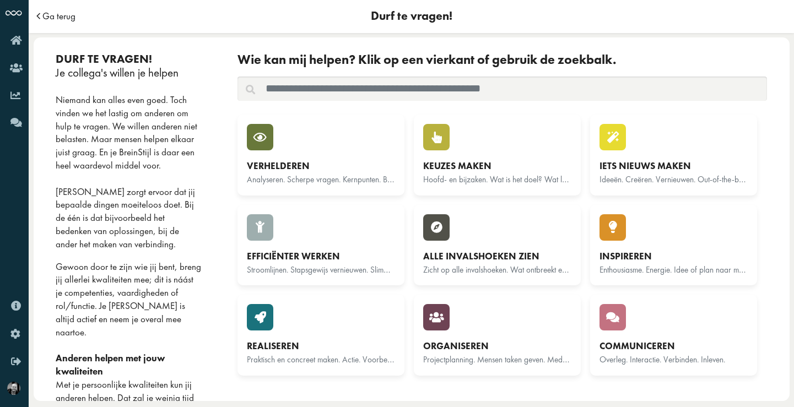
click at [70, 18] on span "Ga terug" at bounding box center [58, 16] width 33 height 9
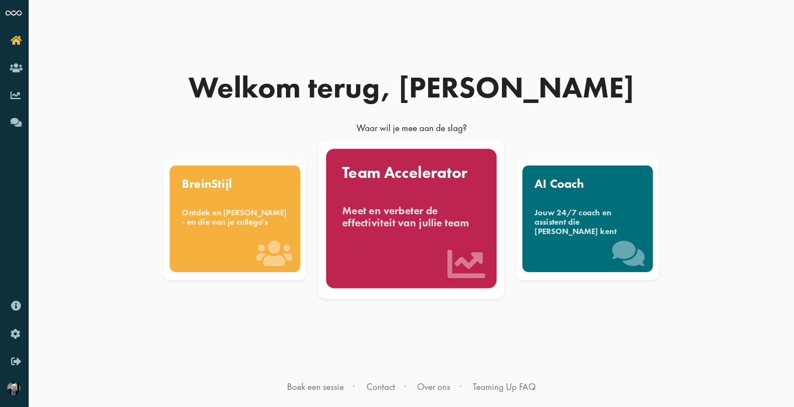
click at [449, 208] on div "Meet en verbeter de effectiviteit van jullie team" at bounding box center [411, 216] width 138 height 24
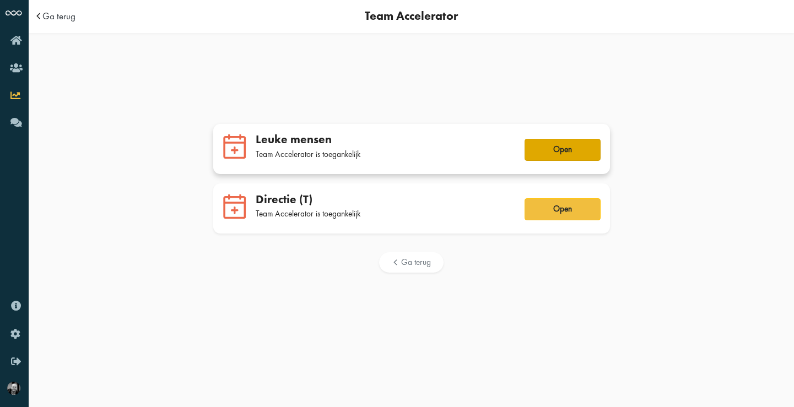
click at [568, 143] on button "Open" at bounding box center [563, 150] width 76 height 22
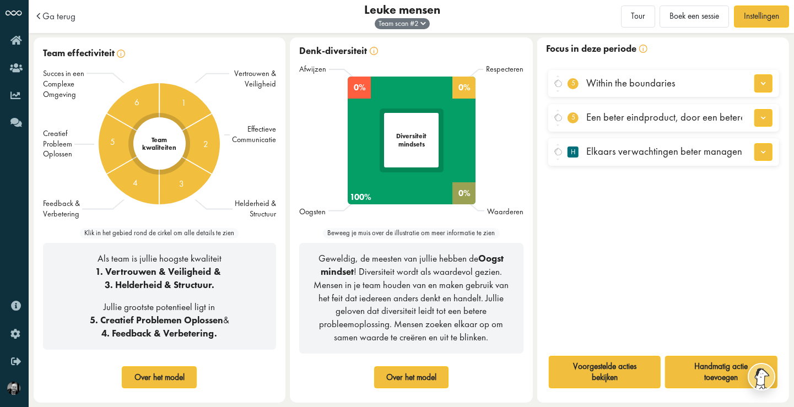
click at [426, 23] on div "Team scan # 2" at bounding box center [402, 23] width 55 height 11
click at [420, 21] on img at bounding box center [423, 23] width 6 height 4
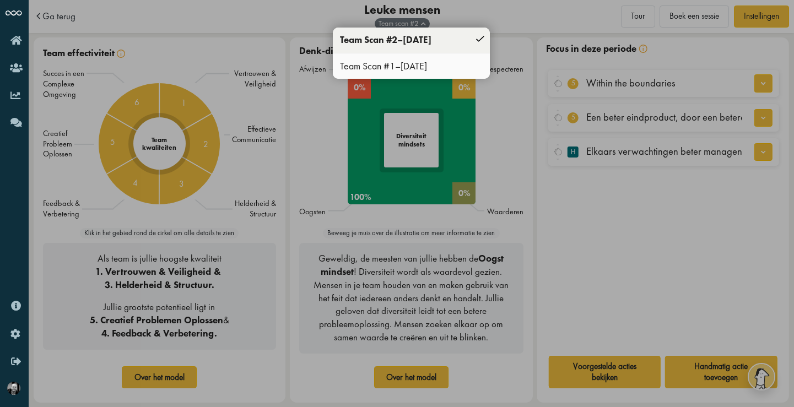
click at [417, 61] on span "18.05.2022" at bounding box center [414, 66] width 26 height 13
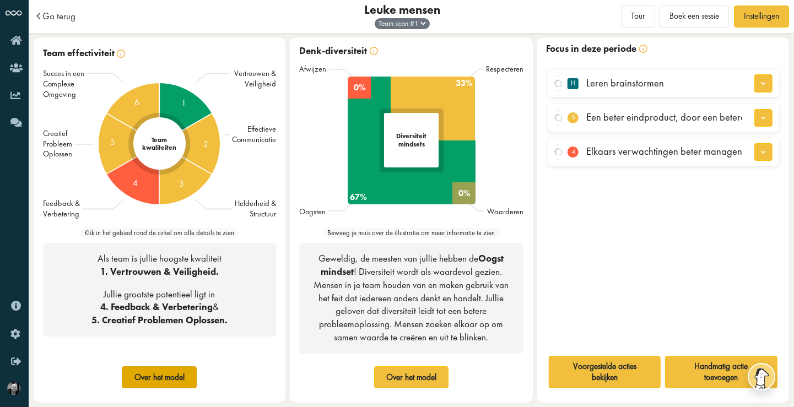
click at [166, 379] on button "Over het model" at bounding box center [159, 377] width 75 height 22
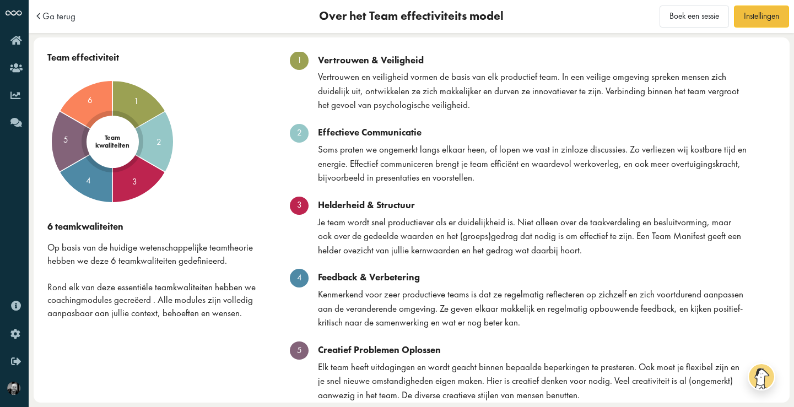
click at [66, 17] on span "Ga terug" at bounding box center [58, 16] width 33 height 9
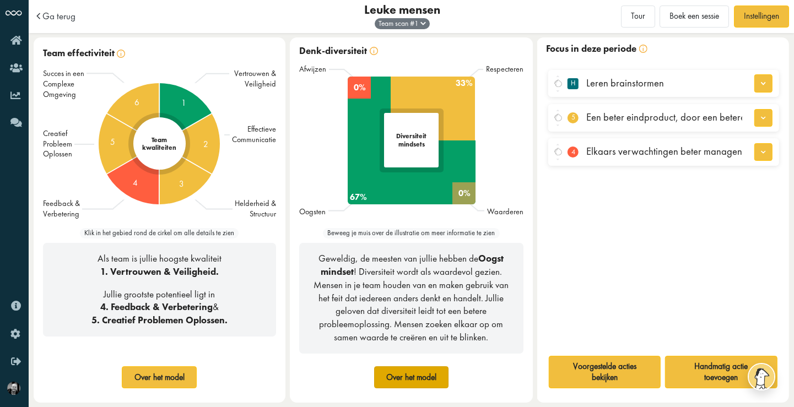
click at [410, 380] on button "Over het model" at bounding box center [411, 377] width 75 height 22
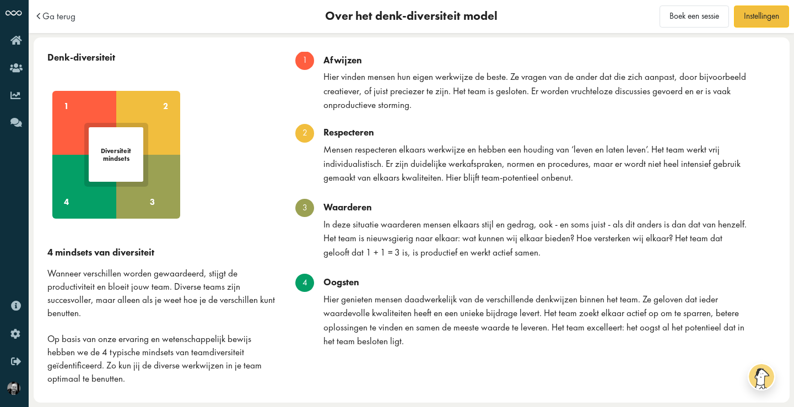
click at [71, 13] on span "Ga terug" at bounding box center [58, 16] width 33 height 9
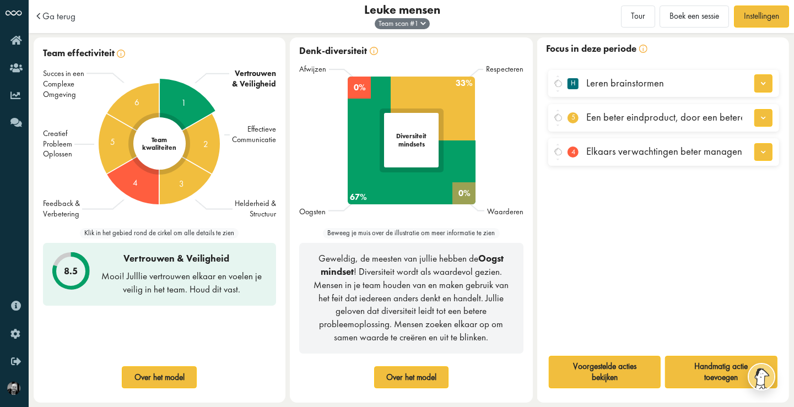
click at [193, 107] on div "1" at bounding box center [159, 144] width 130 height 130
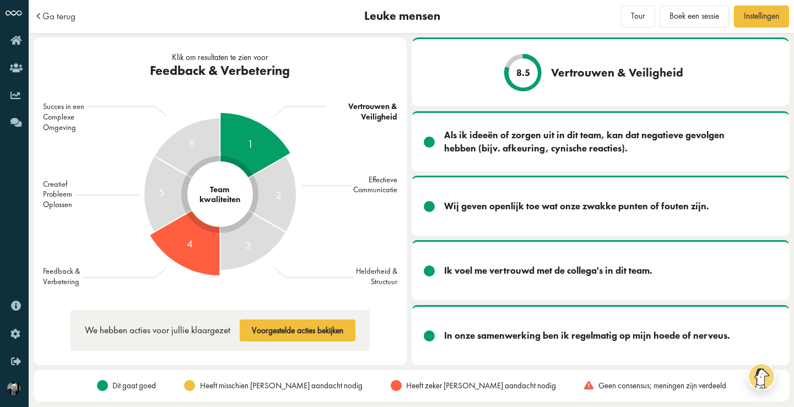
click at [201, 245] on div "4" at bounding box center [220, 194] width 163 height 163
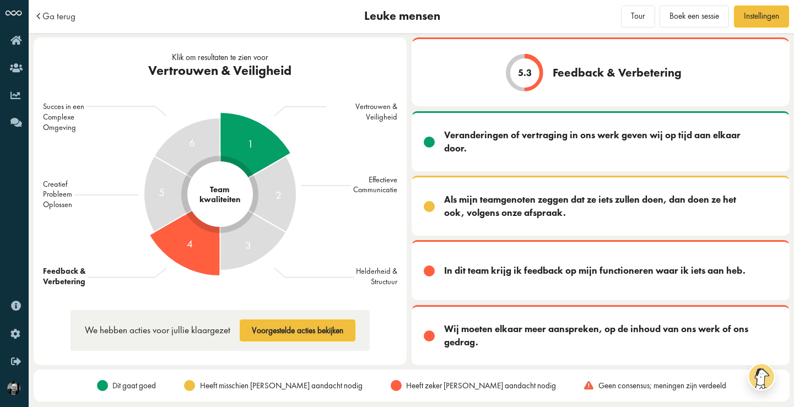
click at [251, 156] on div "1" at bounding box center [220, 194] width 163 height 163
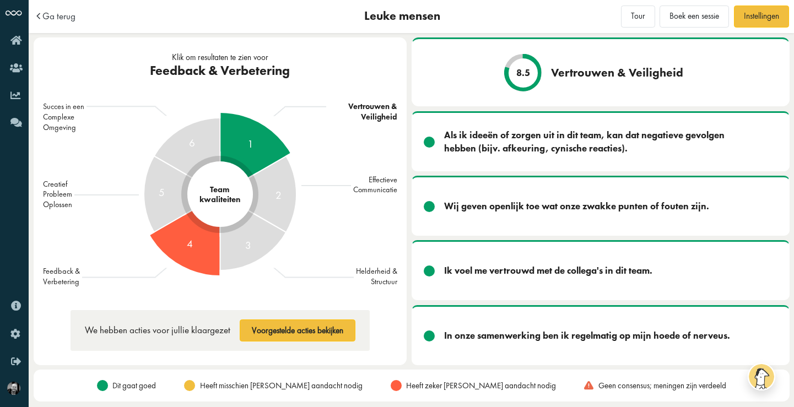
click at [206, 247] on div "4" at bounding box center [220, 194] width 163 height 163
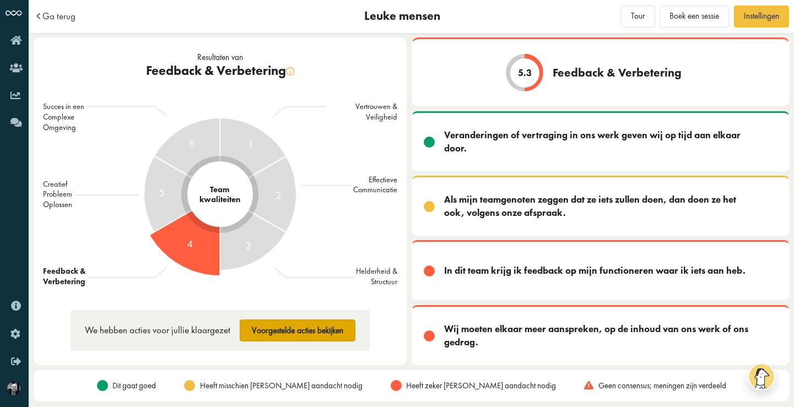
click at [305, 329] on button "Voorgestelde acties bekijken" at bounding box center [298, 331] width 116 height 22
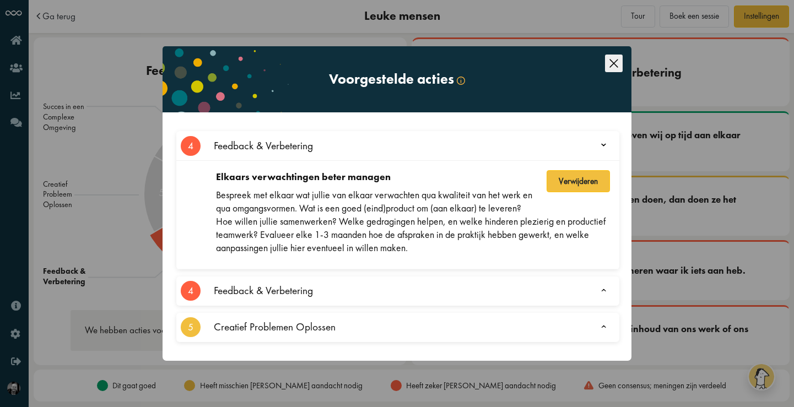
click at [369, 288] on div "Feedback & Verbetering" at bounding box center [399, 291] width 381 height 29
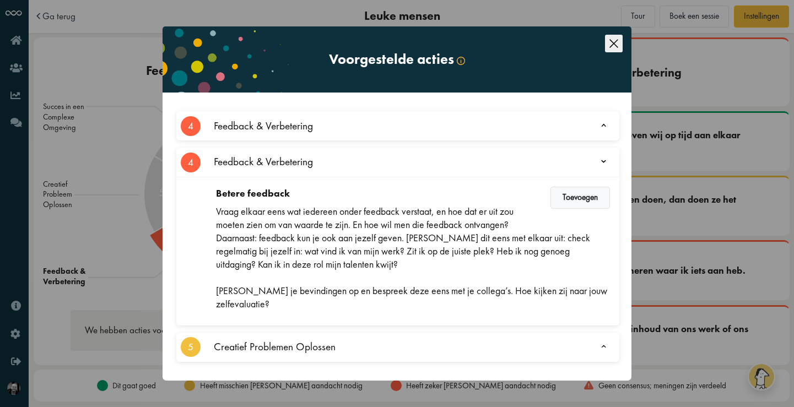
click at [426, 342] on div "Creatief Problemen Oplossen" at bounding box center [399, 347] width 381 height 29
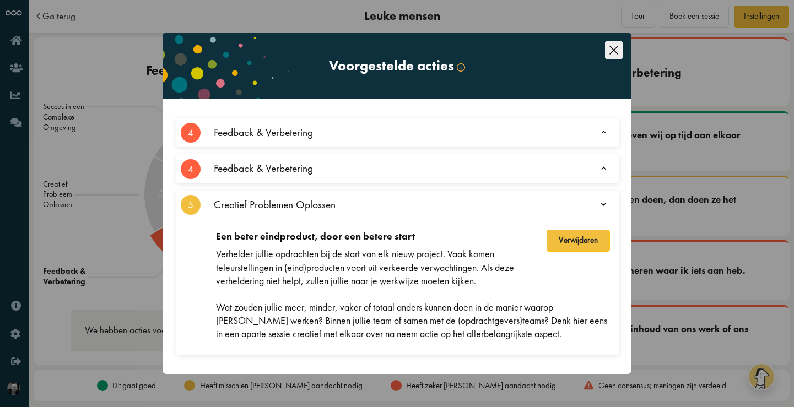
click at [614, 52] on icon "Close this dialog" at bounding box center [614, 50] width 18 height 18
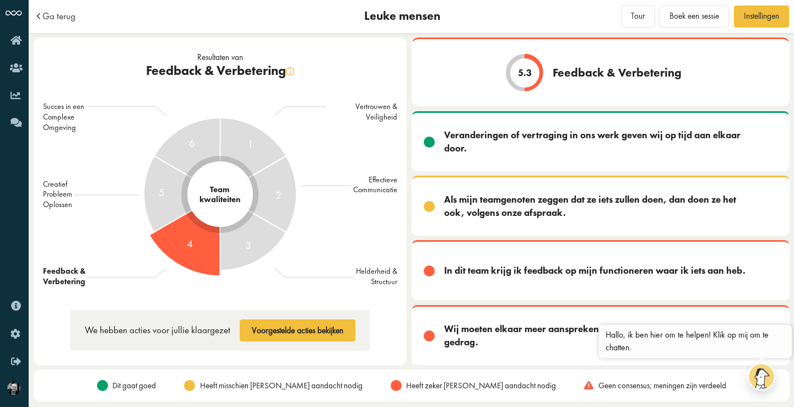
click at [759, 374] on img at bounding box center [762, 377] width 28 height 28
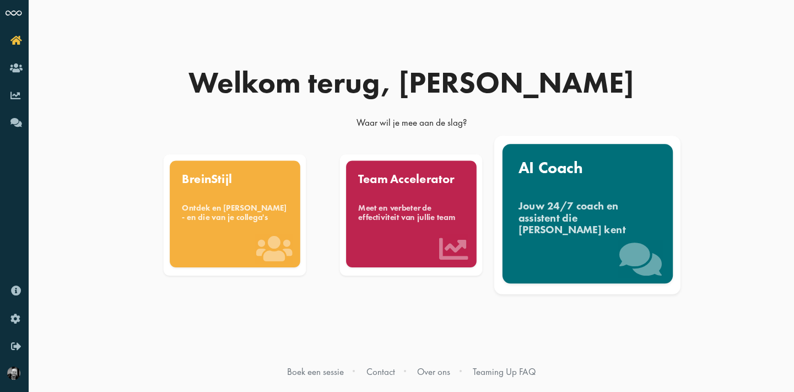
click at [561, 212] on div "Jouw 24/7 coach en assistent die [PERSON_NAME] kent" at bounding box center [587, 217] width 138 height 37
